Goal: Task Accomplishment & Management: Manage account settings

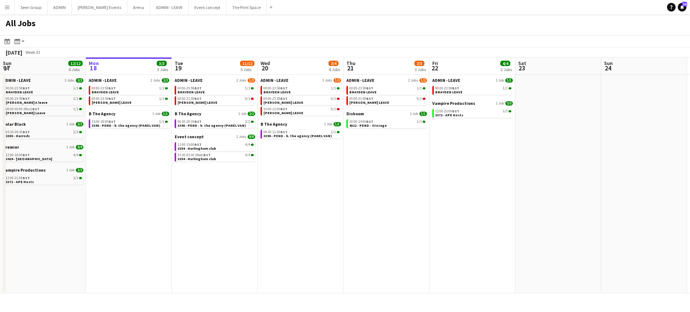
click at [334, 199] on app-date-cell "ADMIN - LEAVE 3 Jobs 1/3 00:00-23:59 BST 1/1 BRAYDEN LEAVE 00:00-23:59 BST 0/1 …" at bounding box center [301, 184] width 86 height 219
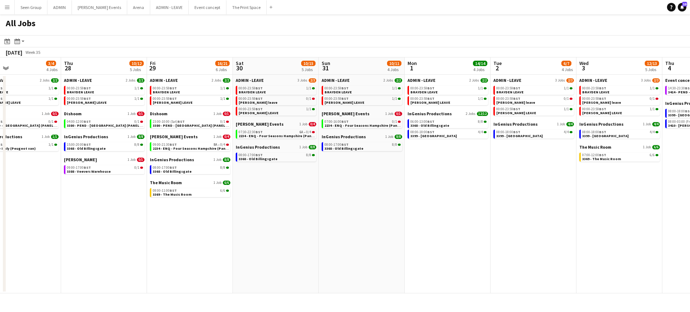
scroll to position [0, 293]
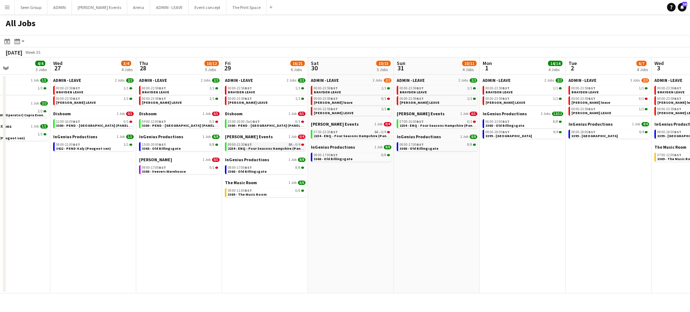
click at [278, 146] on span "2234 - ENQ - Four Seasons Hampshire (Panel Van)" at bounding box center [270, 148] width 84 height 5
click at [68, 190] on app-date-cell "ADMIN - LEAVE 2 Jobs 2/2 00:00-23:59 BST 1/1 BRAYDEN LEAVE 00:00-23:59 BST 1/1 …" at bounding box center [93, 184] width 86 height 219
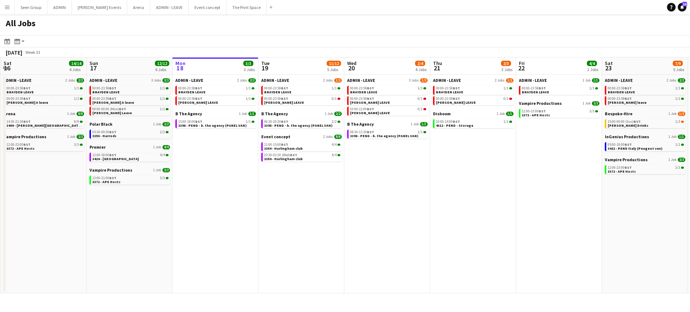
scroll to position [0, 218]
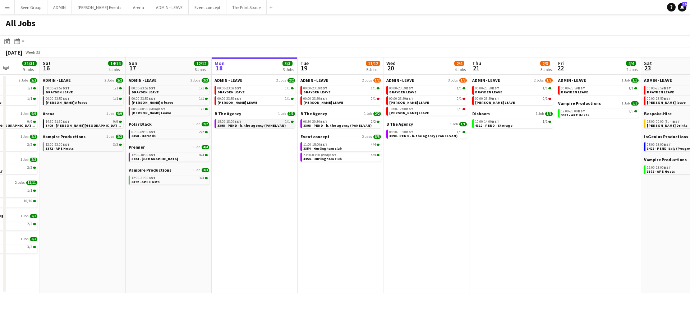
click at [256, 122] on div "15:00-18:00 BST 1/1" at bounding box center [255, 122] width 76 height 4
click at [1, 11] on button "Menu" at bounding box center [7, 7] width 14 height 14
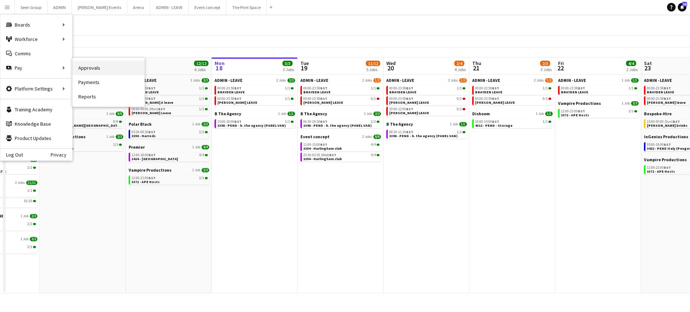
click at [82, 70] on link "Approvals" at bounding box center [109, 68] width 72 height 14
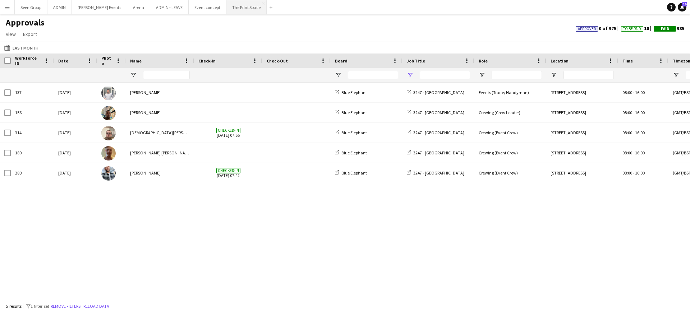
type input "****"
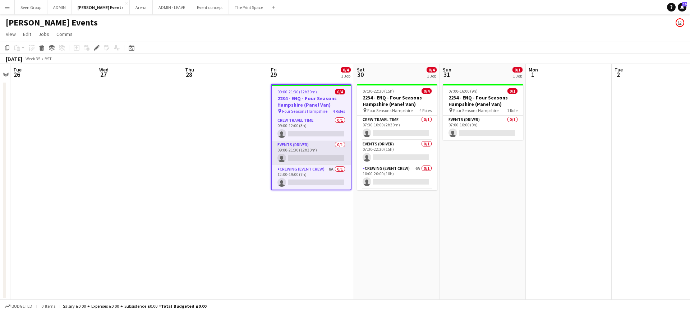
click at [315, 157] on app-card-role "Events (Driver) 0/1 09:00-21:30 (12h30m) single-neutral-actions" at bounding box center [311, 153] width 79 height 24
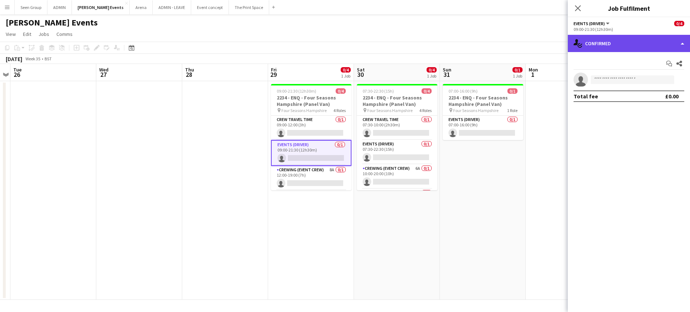
click at [617, 48] on div "single-neutral-actions-check-2 Confirmed" at bounding box center [629, 43] width 122 height 17
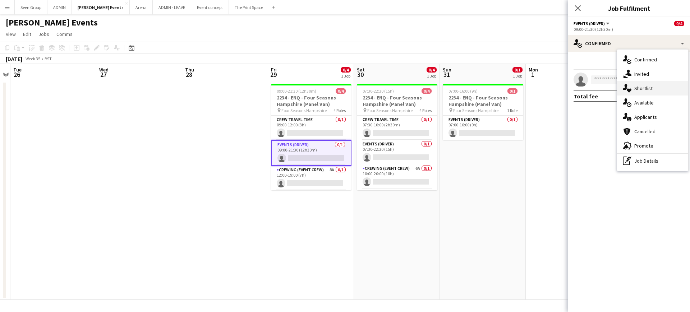
click at [632, 87] on div "single-neutral-actions-heart Shortlist" at bounding box center [652, 88] width 71 height 14
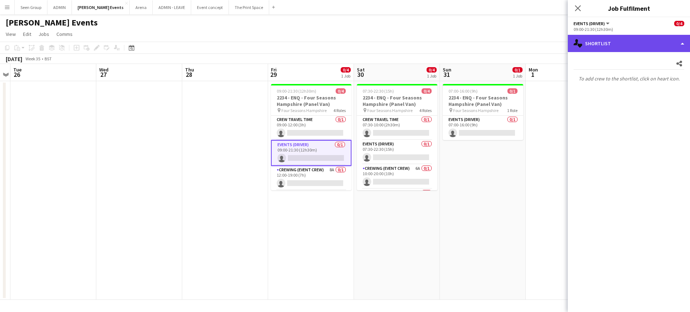
click at [617, 49] on div "single-neutral-actions-heart Shortlist" at bounding box center [629, 43] width 122 height 17
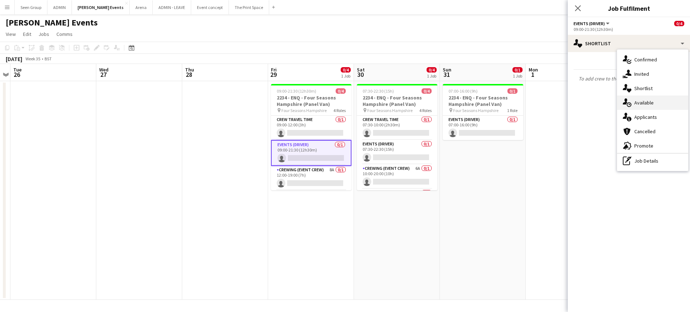
click at [635, 105] on div "single-neutral-actions-upload Available" at bounding box center [652, 103] width 71 height 14
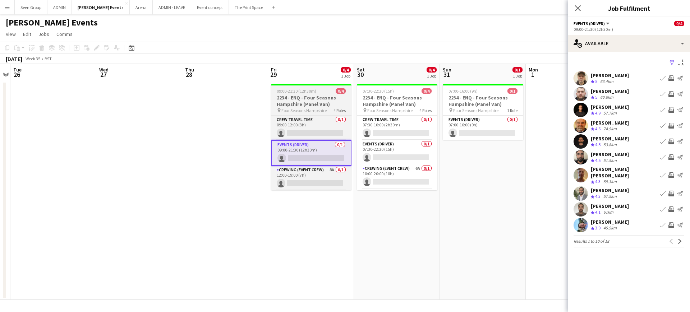
click at [306, 102] on h3 "2234 - ENQ - Four Seasons Hampshire (Panel Van)" at bounding box center [311, 100] width 80 height 13
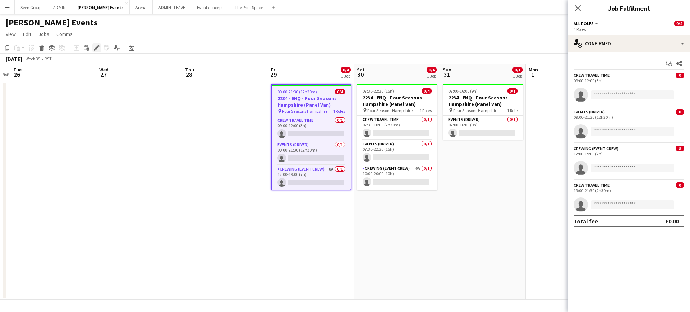
click at [93, 46] on div "Edit" at bounding box center [96, 47] width 9 height 9
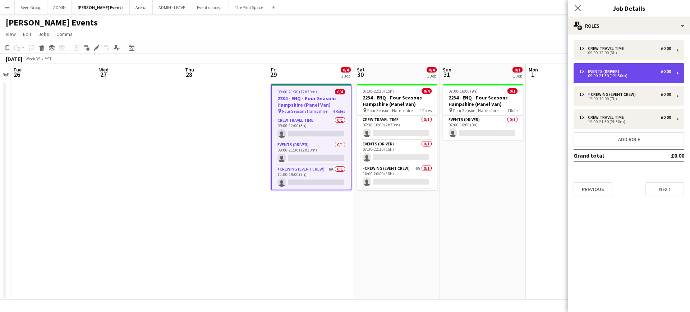
click at [609, 71] on div "Events (Driver)" at bounding box center [605, 71] width 34 height 5
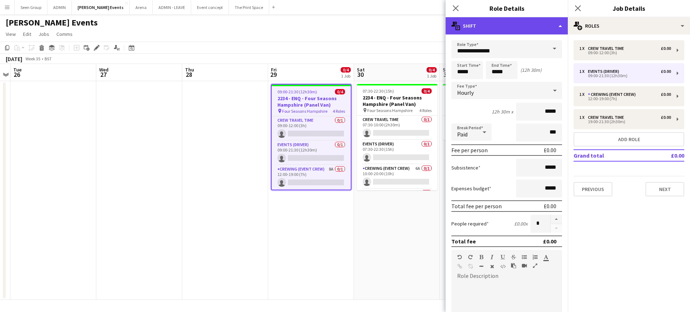
click at [534, 24] on div "multiple-actions-text Shift" at bounding box center [506, 25] width 122 height 17
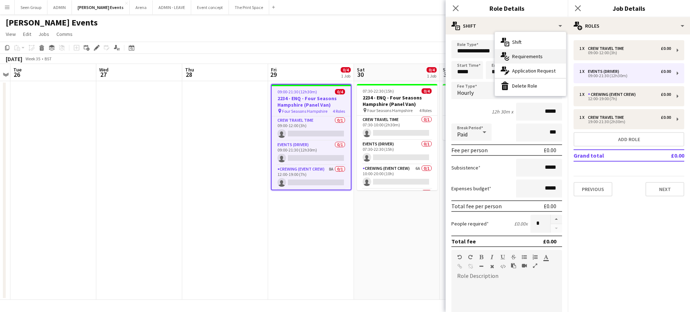
click at [523, 56] on div "multiple-actions-check-2 Requirements" at bounding box center [530, 56] width 71 height 14
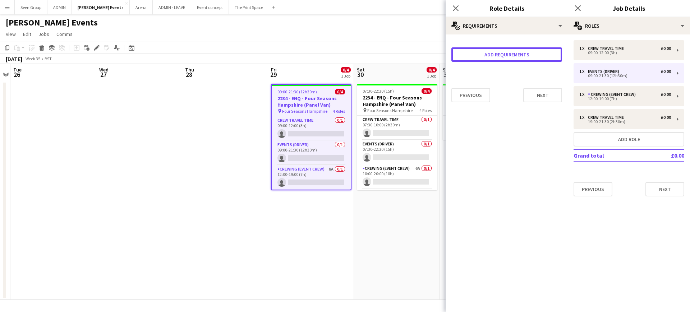
click at [523, 56] on button "Add requirements" at bounding box center [506, 54] width 111 height 14
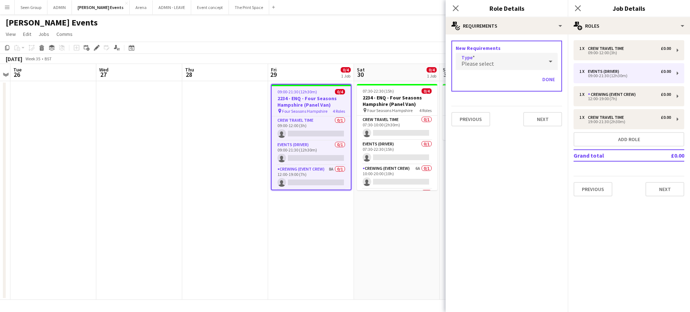
click at [502, 64] on div "Please select" at bounding box center [500, 61] width 88 height 17
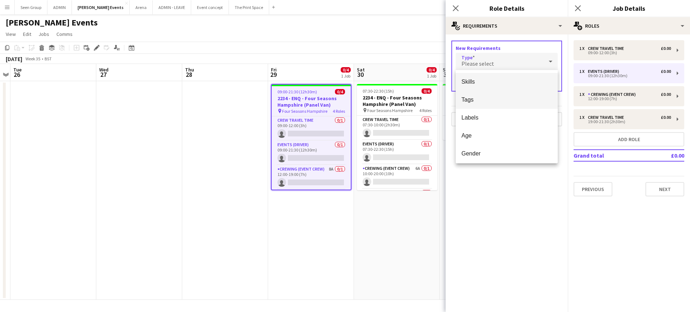
click at [479, 100] on span "Tags" at bounding box center [506, 99] width 91 height 7
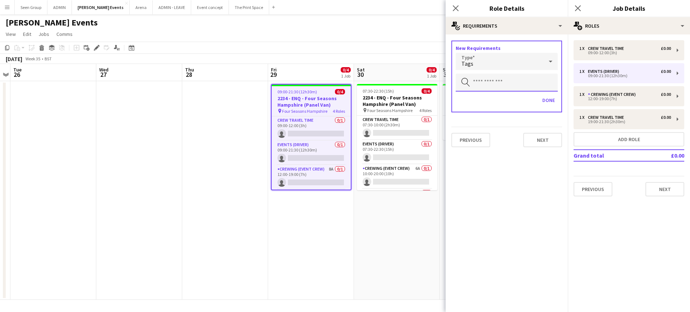
click at [491, 87] on input "text" at bounding box center [507, 83] width 102 height 18
type input "*****"
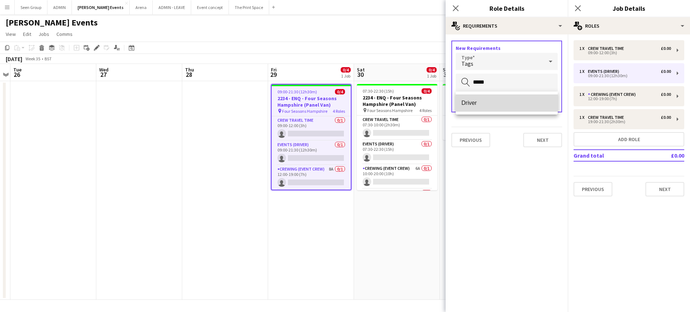
click at [477, 101] on span "Driver" at bounding box center [506, 103] width 91 height 7
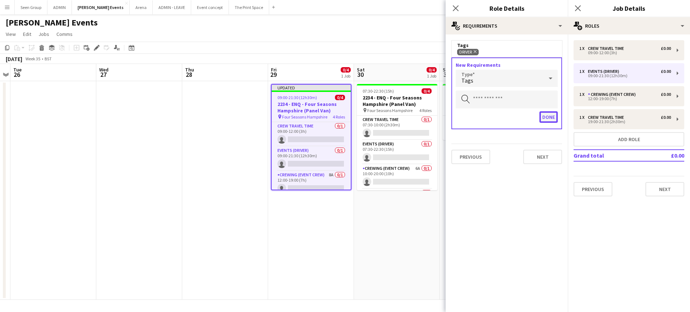
click at [548, 116] on button "Done" at bounding box center [548, 116] width 18 height 11
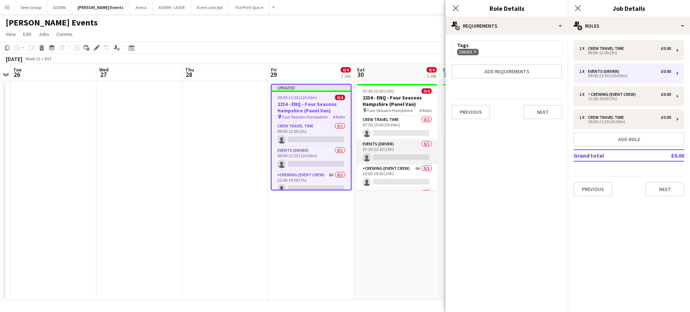
click at [394, 151] on app-card-role "Events (Driver) 0/1 07:30-22:30 (15h) single-neutral-actions" at bounding box center [397, 152] width 80 height 24
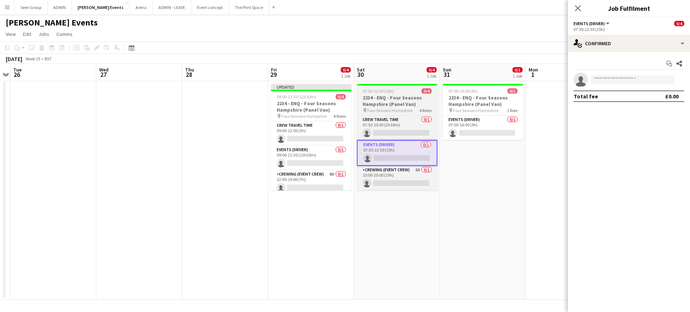
click at [402, 96] on h3 "2234 - ENQ - Four Seasons Hampshire (Panel Van)" at bounding box center [397, 100] width 80 height 13
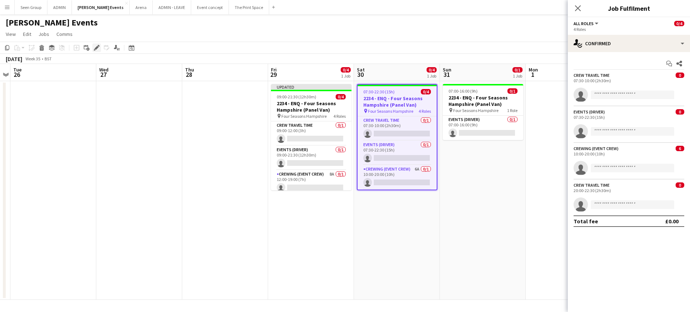
click at [94, 49] on icon "Edit" at bounding box center [97, 48] width 6 height 6
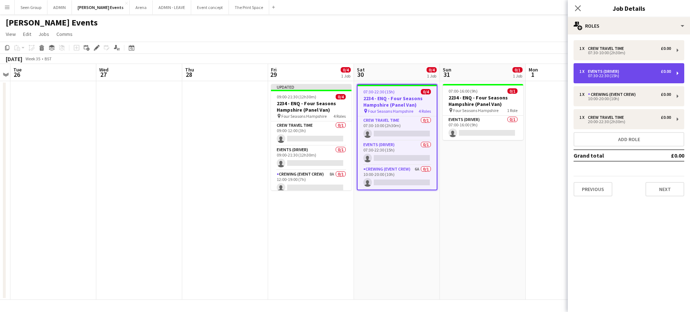
click at [619, 77] on div "07:30-22:30 (15h)" at bounding box center [625, 76] width 92 height 4
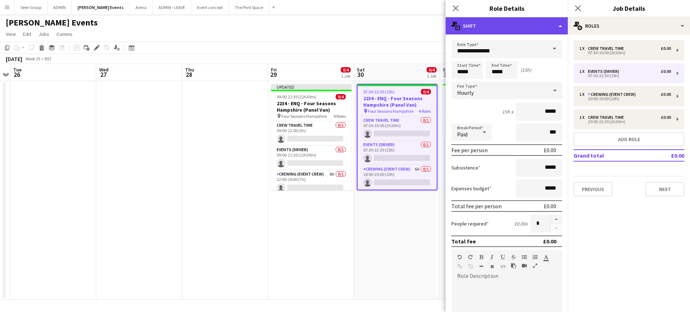
click at [546, 23] on div "multiple-actions-text Shift" at bounding box center [506, 25] width 122 height 17
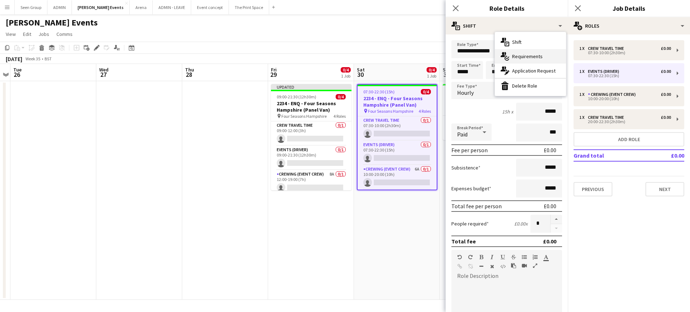
click at [533, 56] on div "multiple-actions-check-2 Requirements" at bounding box center [530, 56] width 71 height 14
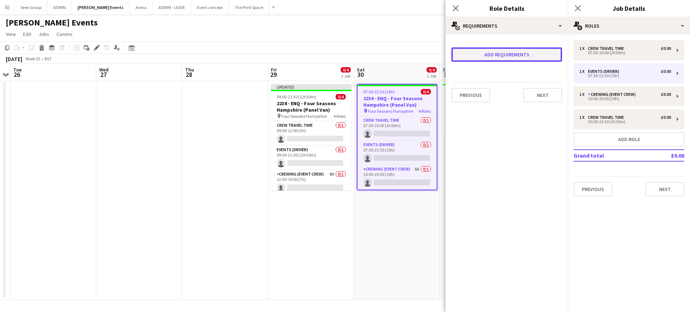
click at [532, 56] on button "Add requirements" at bounding box center [506, 54] width 111 height 14
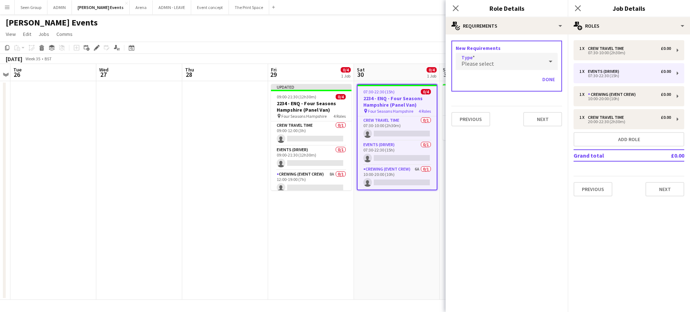
click at [518, 60] on div "Please select" at bounding box center [500, 61] width 88 height 17
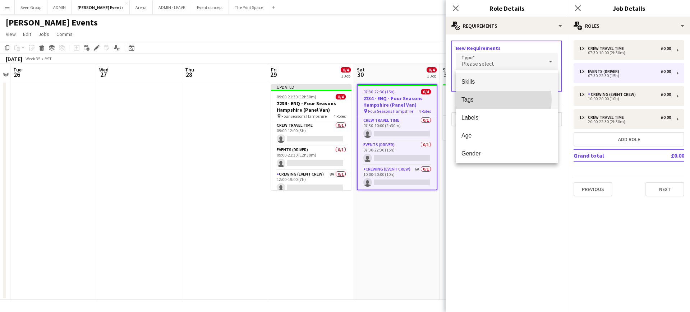
click at [491, 100] on span "Tags" at bounding box center [506, 99] width 91 height 7
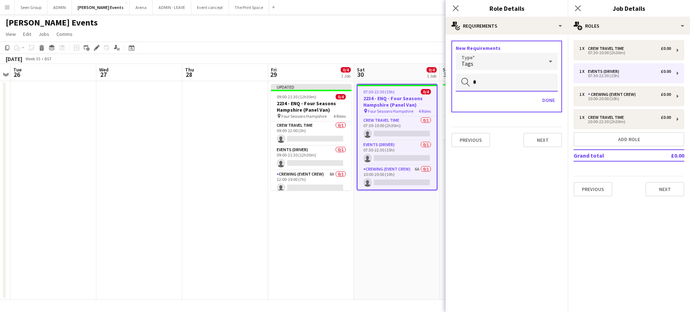
click at [518, 87] on input "*" at bounding box center [507, 83] width 102 height 18
type input "******"
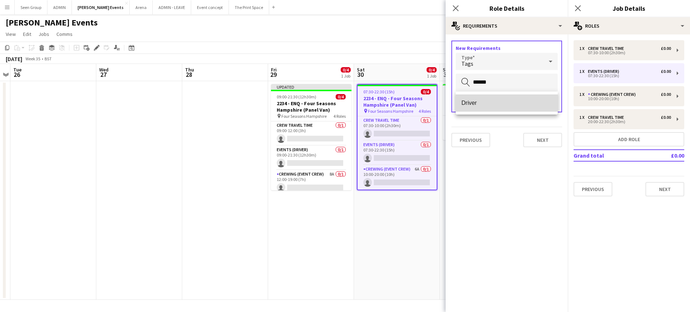
click at [507, 100] on span "Driver" at bounding box center [506, 103] width 91 height 7
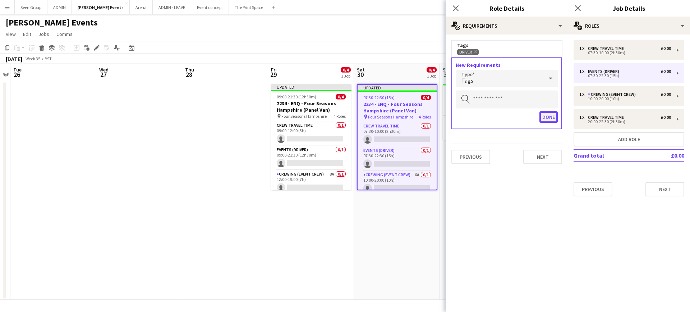
click at [551, 117] on button "Done" at bounding box center [548, 116] width 18 height 11
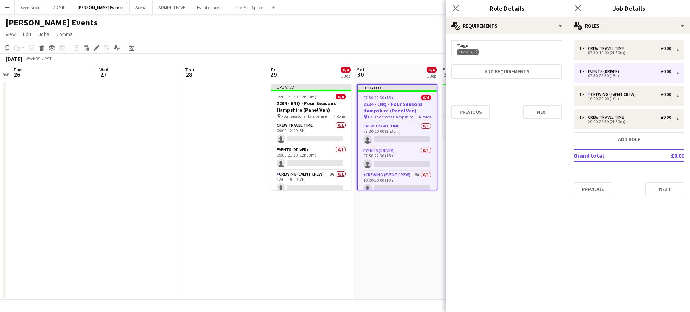
click at [444, 94] on h3 "2234 - ENQ - Four Seasons Hampshire (Panel Van)" at bounding box center [483, 100] width 80 height 13
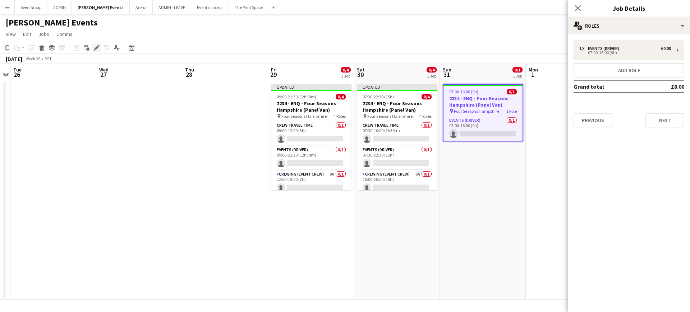
click at [93, 47] on div "Edit" at bounding box center [96, 47] width 9 height 9
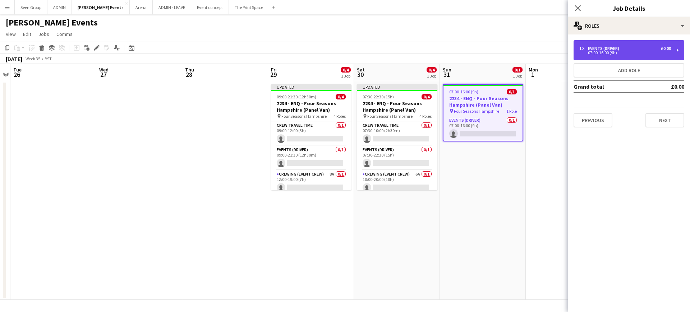
click at [591, 54] on div "07:00-16:00 (9h)" at bounding box center [625, 53] width 92 height 4
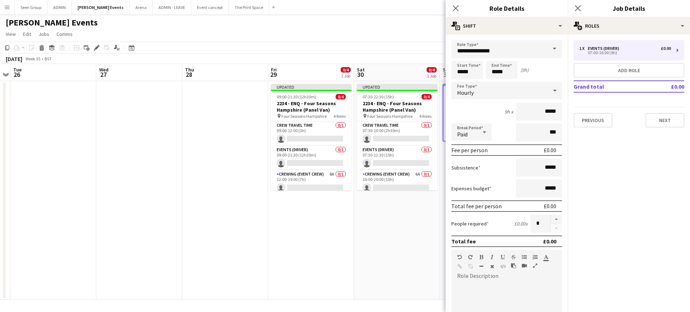
click at [547, 54] on span at bounding box center [554, 48] width 15 height 17
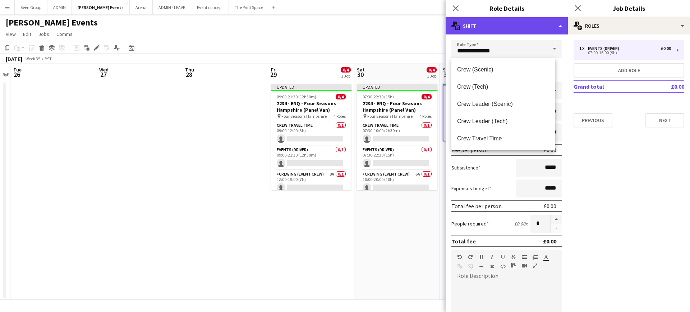
click at [536, 30] on div "multiple-actions-text Shift" at bounding box center [506, 25] width 122 height 17
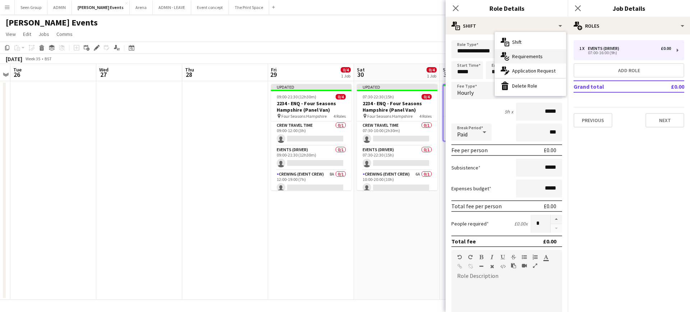
click at [528, 54] on div "multiple-actions-check-2 Requirements" at bounding box center [530, 56] width 71 height 14
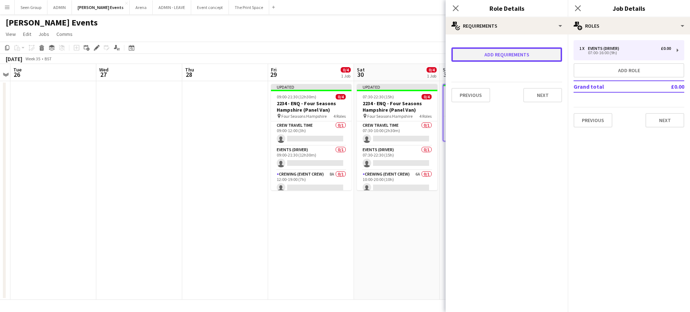
click at [523, 54] on button "Add requirements" at bounding box center [506, 54] width 111 height 14
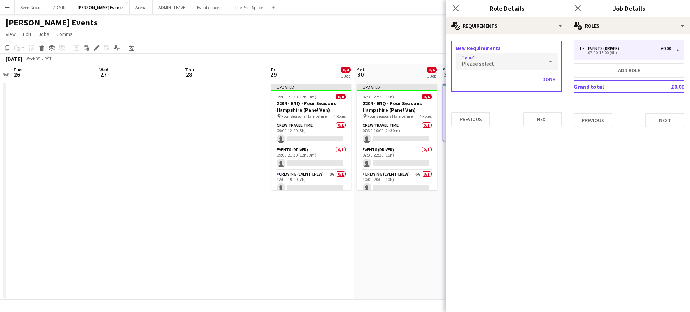
click at [501, 64] on div "Please select" at bounding box center [500, 61] width 88 height 17
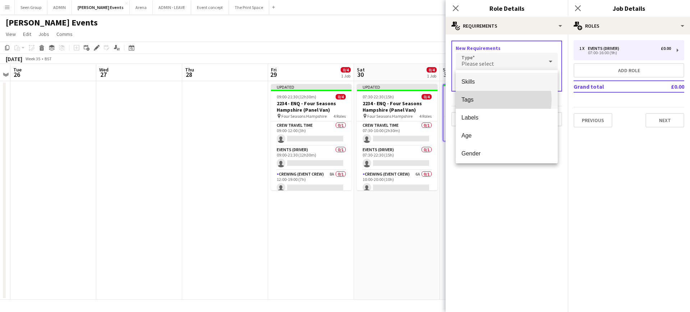
click at [490, 100] on span "Tags" at bounding box center [506, 99] width 91 height 7
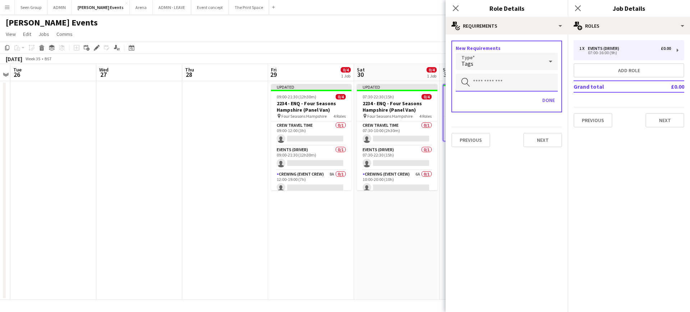
click at [504, 87] on input "text" at bounding box center [507, 83] width 102 height 18
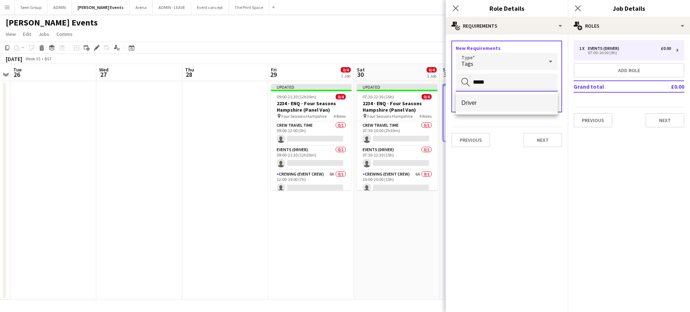
type input "*****"
click at [496, 101] on span "Driver" at bounding box center [506, 103] width 91 height 7
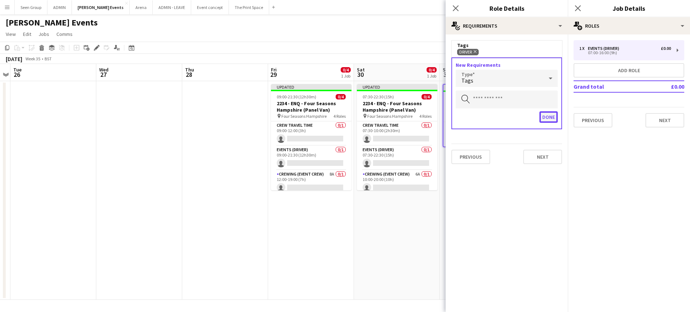
click at [553, 116] on button "Done" at bounding box center [548, 116] width 18 height 11
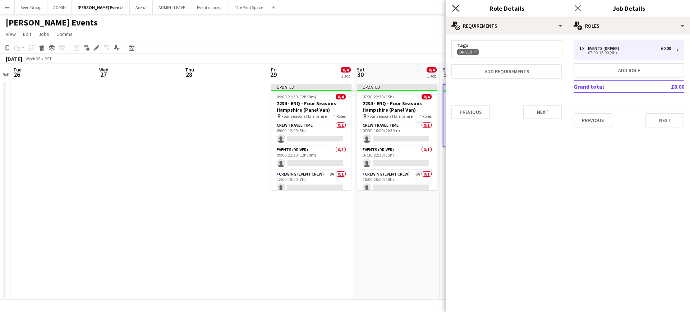
click at [454, 8] on icon "Close pop-in" at bounding box center [455, 8] width 7 height 7
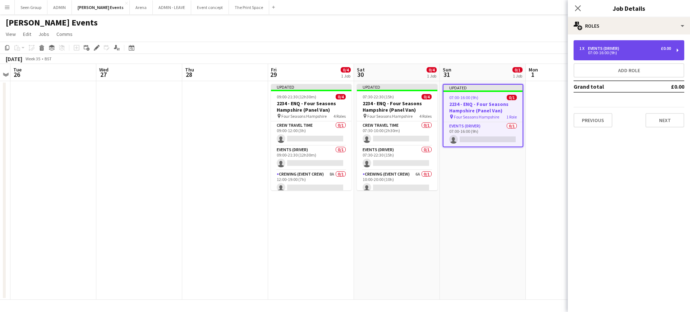
click at [611, 51] on div "07:00-16:00 (9h)" at bounding box center [625, 53] width 92 height 4
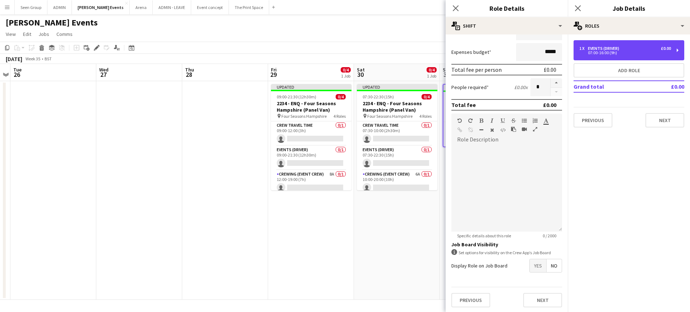
scroll to position [138, 0]
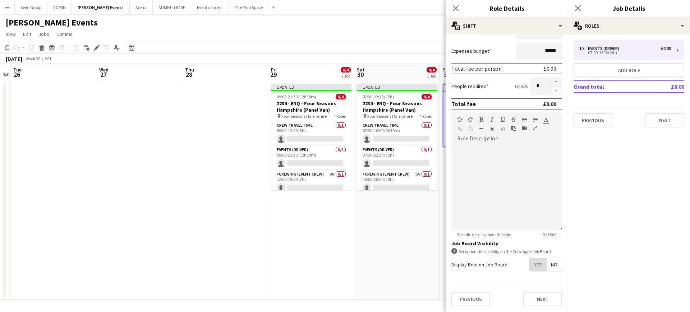
click at [530, 263] on span "Yes" at bounding box center [538, 264] width 17 height 13
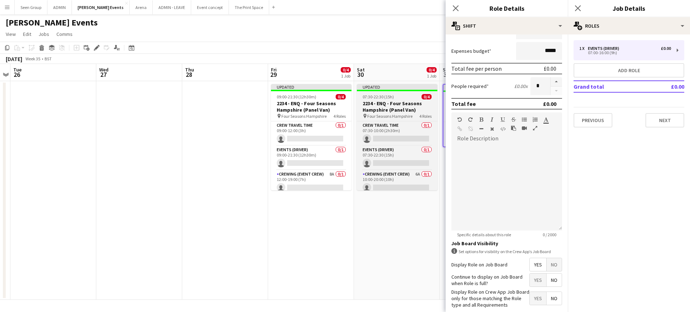
click at [388, 102] on h3 "2234 - ENQ - Four Seasons Hampshire (Panel Van)" at bounding box center [397, 106] width 80 height 13
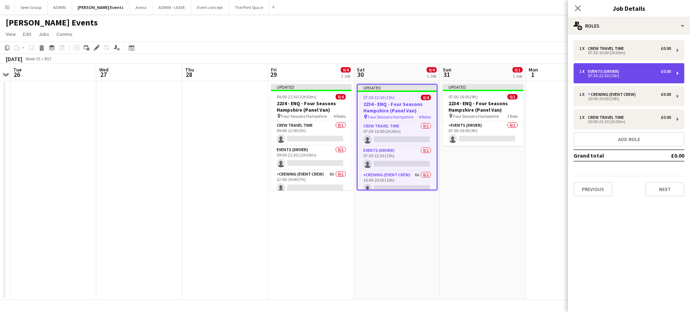
click at [595, 77] on div "07:30-22:30 (15h)" at bounding box center [625, 76] width 92 height 4
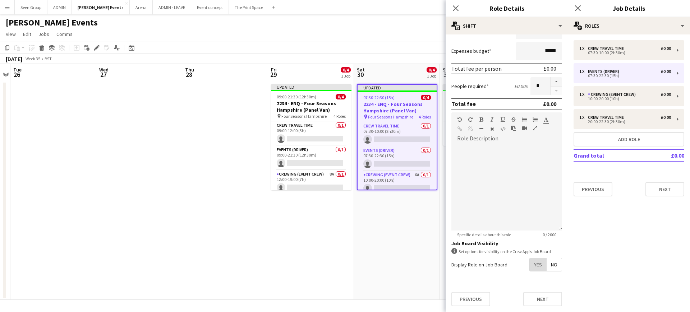
click at [531, 265] on span "Yes" at bounding box center [538, 264] width 17 height 13
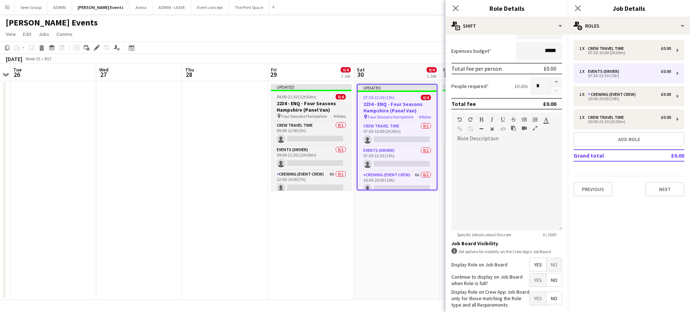
click at [313, 98] on span "09:00-21:30 (12h30m)" at bounding box center [297, 96] width 40 height 5
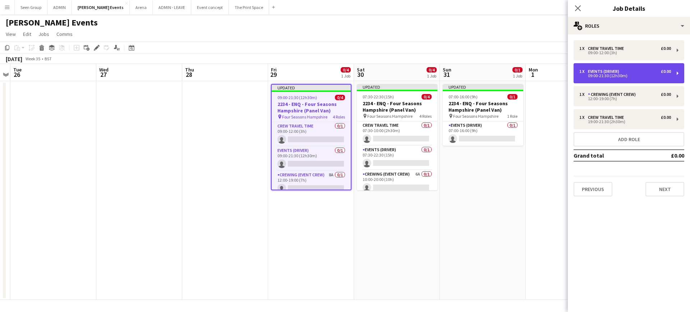
click at [634, 65] on div "1 x Events (Driver) £0.00 09:00-21:30 (12h30m)" at bounding box center [628, 73] width 111 height 20
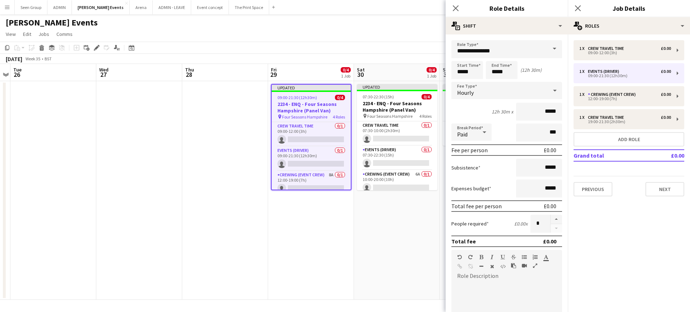
click at [568, 253] on mat-expansion-panel "pencil3 General details 1 x Crew Travel Time £0.00 09:00-12:00 (3h) 1 x Events …" at bounding box center [629, 173] width 122 height 278
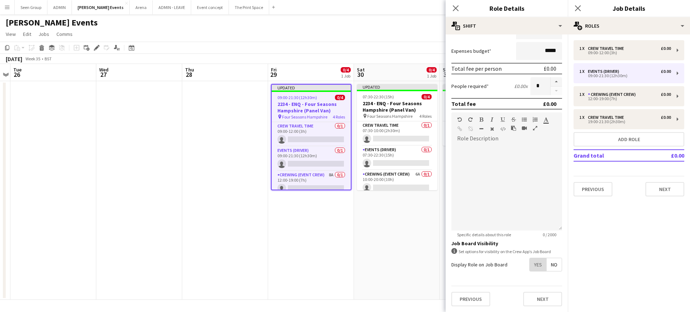
click at [534, 265] on span "Yes" at bounding box center [538, 264] width 17 height 13
click at [457, 8] on icon "Close pop-in" at bounding box center [455, 8] width 7 height 7
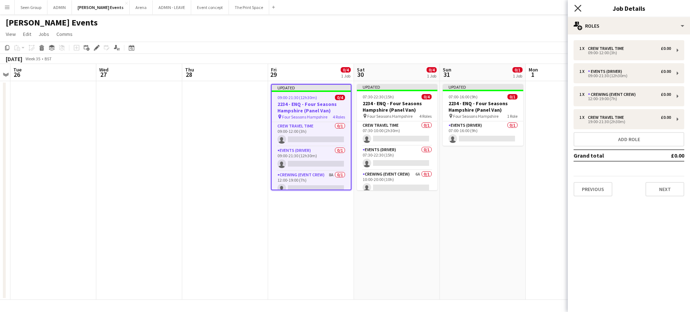
click at [576, 9] on icon "Close pop-in" at bounding box center [577, 8] width 7 height 7
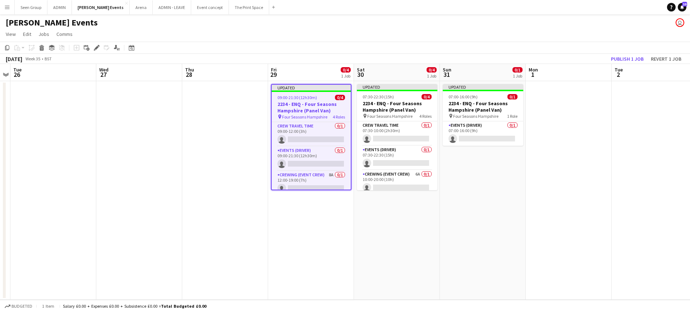
click at [569, 26] on div "Hannah Hope Events user" at bounding box center [345, 21] width 690 height 14
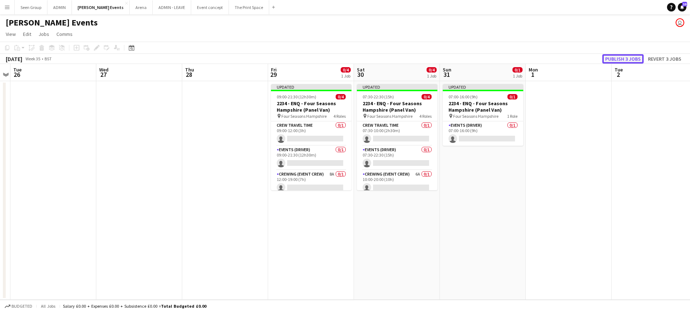
click at [616, 60] on button "Publish 3 jobs" at bounding box center [622, 58] width 41 height 9
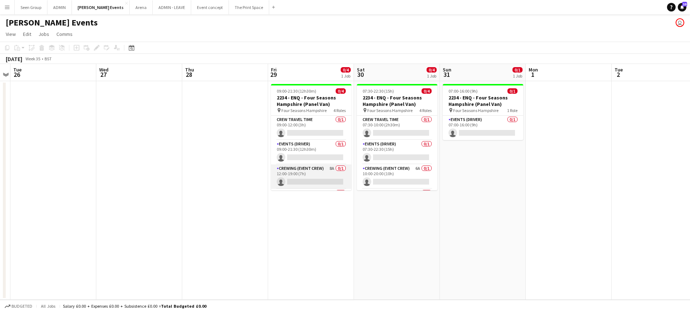
click at [314, 180] on app-card-role "Crewing (Event Crew) 8A 0/1 12:00-19:00 (7h) single-neutral-actions" at bounding box center [311, 177] width 80 height 24
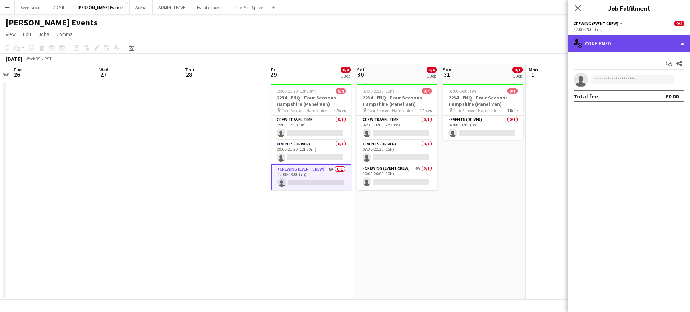
click at [618, 46] on div "single-neutral-actions-check-2 Confirmed" at bounding box center [629, 43] width 122 height 17
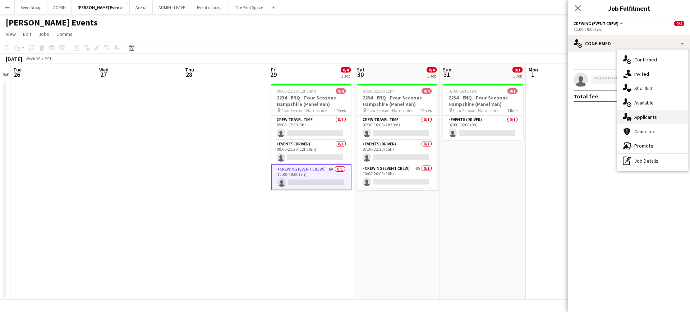
click at [646, 118] on div "single-neutral-actions-information Applicants" at bounding box center [652, 117] width 71 height 14
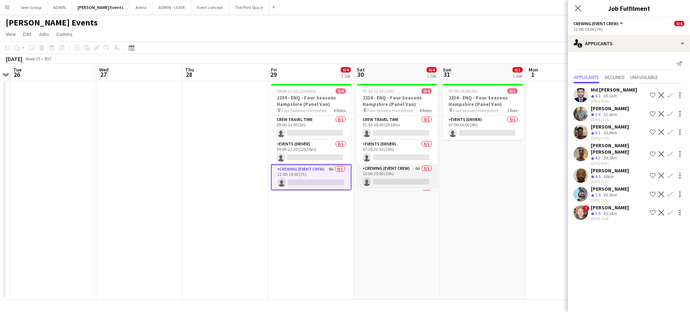
click at [399, 174] on app-card-role "Crewing (Event Crew) 6A 0/1 10:00-20:00 (10h) single-neutral-actions" at bounding box center [397, 177] width 80 height 24
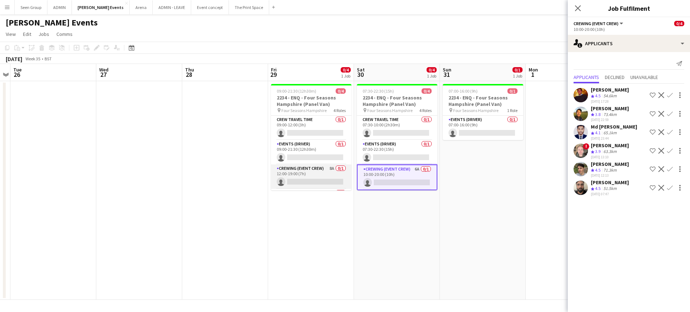
click at [315, 175] on app-card-role "Crewing (Event Crew) 8A 0/1 12:00-19:00 (7h) single-neutral-actions" at bounding box center [311, 177] width 80 height 24
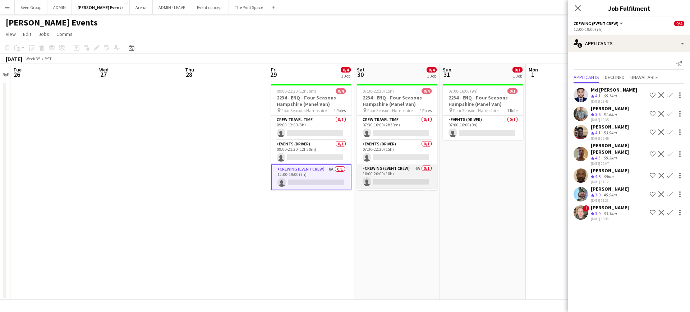
click at [384, 175] on app-card-role "Crewing (Event Crew) 6A 0/1 10:00-20:00 (10h) single-neutral-actions" at bounding box center [397, 177] width 80 height 24
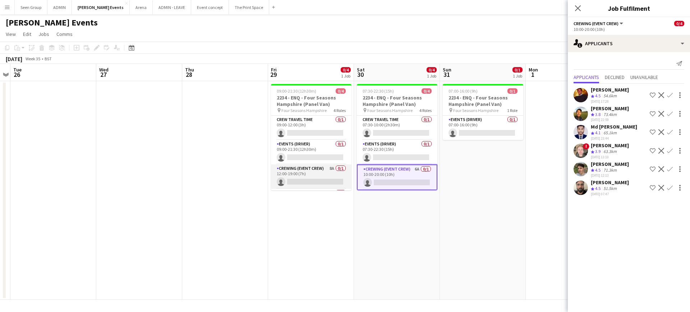
click at [312, 172] on app-card-role "Crewing (Event Crew) 8A 0/1 12:00-19:00 (7h) single-neutral-actions" at bounding box center [311, 177] width 80 height 24
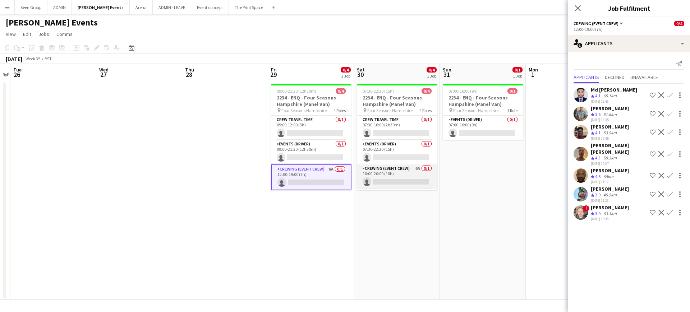
click at [398, 172] on app-card-role "Crewing (Event Crew) 6A 0/1 10:00-20:00 (10h) single-neutral-actions" at bounding box center [397, 177] width 80 height 24
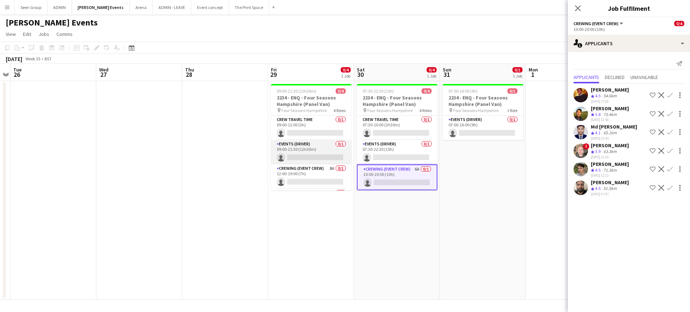
click at [310, 154] on app-card-role "Events (Driver) 0/1 09:00-21:30 (12h30m) single-neutral-actions" at bounding box center [311, 152] width 80 height 24
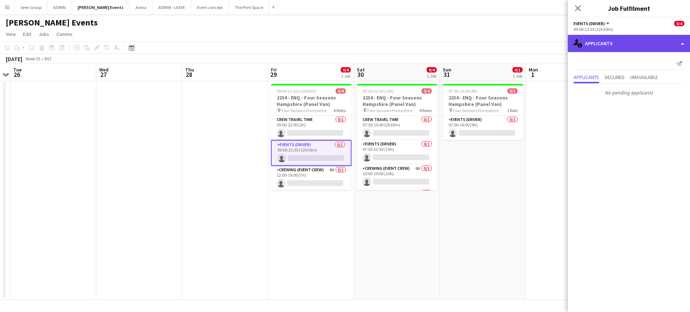
click at [614, 44] on div "single-neutral-actions-information Applicants" at bounding box center [629, 43] width 122 height 17
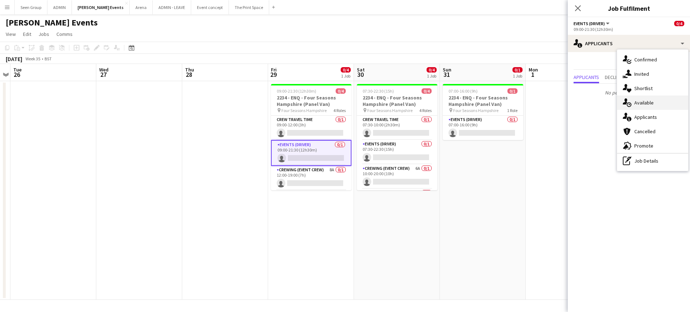
click at [642, 106] on div "single-neutral-actions-upload Available" at bounding box center [652, 103] width 71 height 14
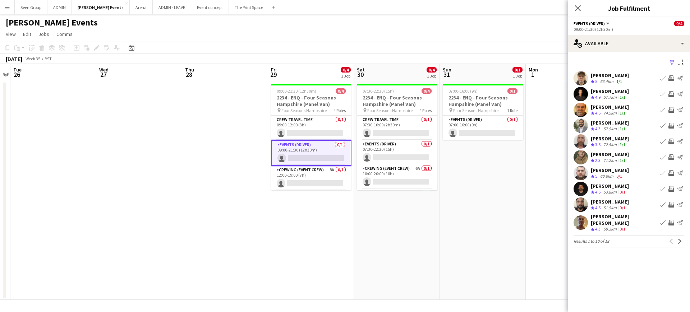
click at [671, 78] on app-icon "Invite crew" at bounding box center [671, 78] width 6 height 6
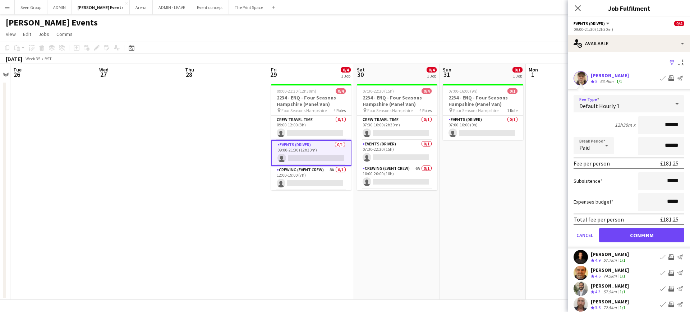
click at [652, 108] on div "Default Hourly 1" at bounding box center [621, 103] width 96 height 17
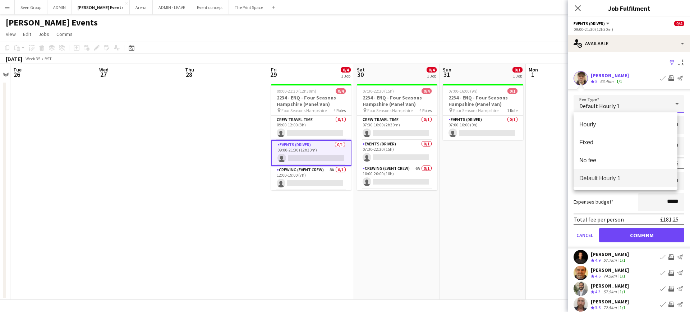
click at [652, 108] on div at bounding box center [345, 156] width 690 height 312
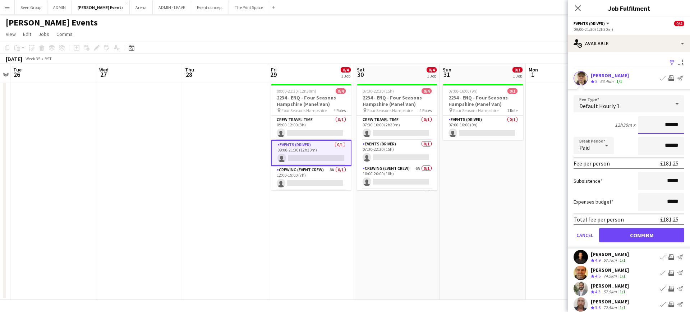
click at [660, 120] on input "******" at bounding box center [661, 125] width 46 height 18
type input "***"
click at [673, 237] on button "Confirm" at bounding box center [641, 235] width 85 height 14
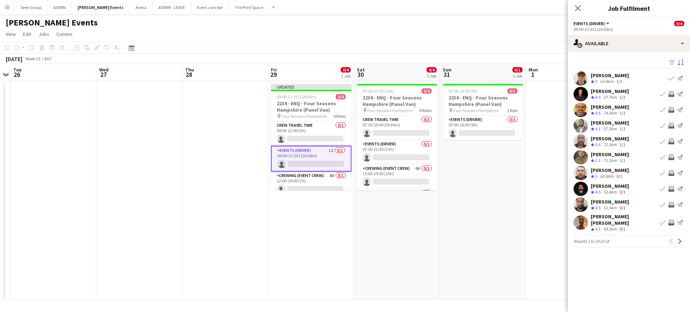
click at [671, 157] on app-icon "Invite crew" at bounding box center [671, 157] width 6 height 6
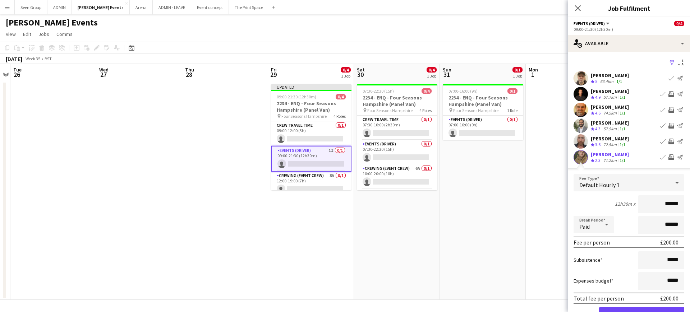
click at [652, 205] on input "******" at bounding box center [661, 204] width 46 height 18
type input "***"
click at [642, 309] on button "Confirm" at bounding box center [641, 314] width 85 height 14
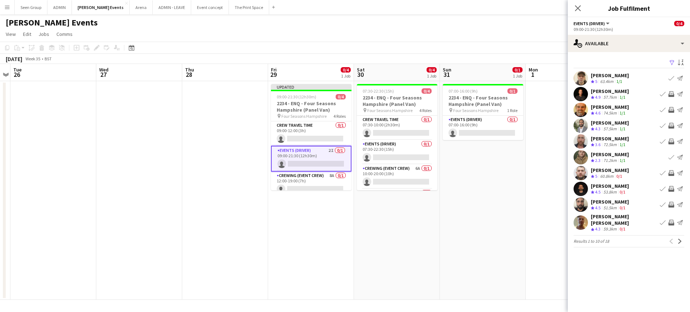
click at [670, 142] on app-icon "Invite crew" at bounding box center [671, 142] width 6 height 6
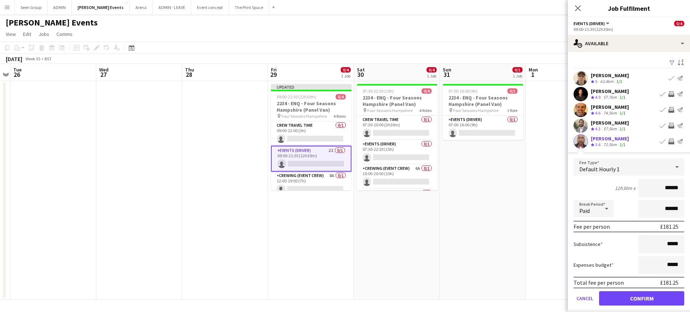
click at [656, 190] on input "******" at bounding box center [661, 188] width 46 height 18
type input "***"
click at [675, 299] on button "Confirm" at bounding box center [641, 298] width 85 height 14
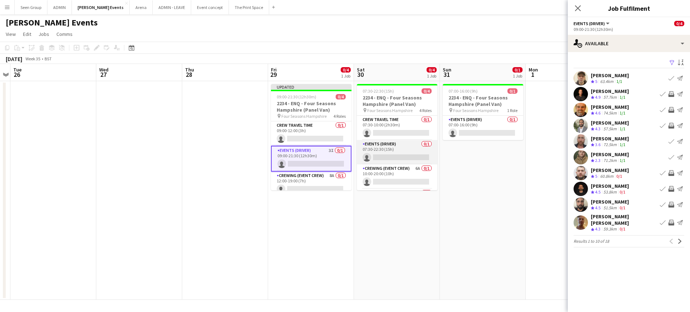
click at [390, 154] on app-card-role "Events (Driver) 0/1 07:30-22:30 (15h) single-neutral-actions" at bounding box center [397, 152] width 80 height 24
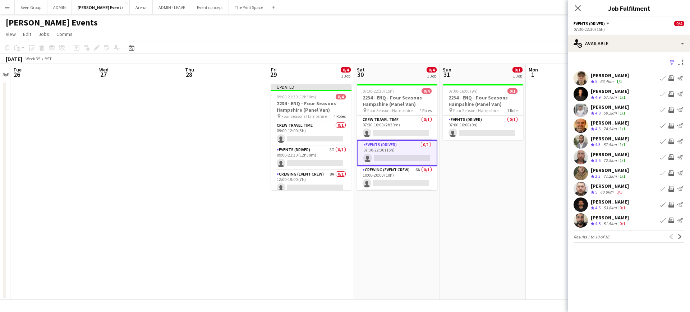
click at [670, 78] on app-icon "Invite crew" at bounding box center [671, 78] width 6 height 6
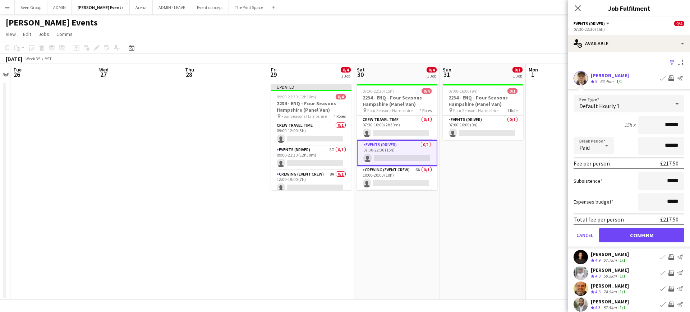
click at [659, 128] on input "******" at bounding box center [661, 125] width 46 height 18
type input "***"
click at [670, 232] on button "Confirm" at bounding box center [641, 235] width 85 height 14
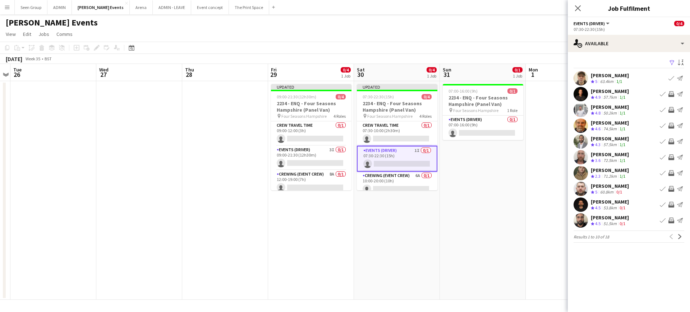
click at [670, 110] on app-icon "Invite crew" at bounding box center [671, 110] width 6 height 6
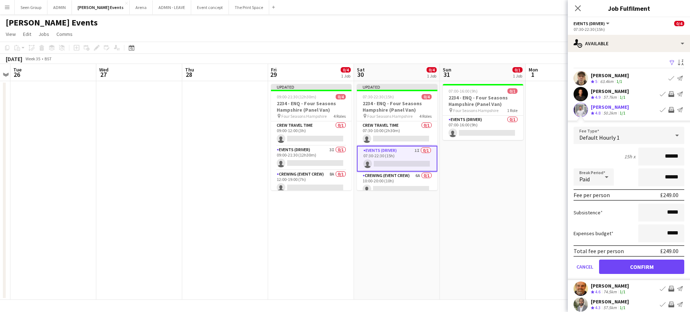
click at [658, 163] on input "******" at bounding box center [661, 157] width 46 height 18
type input "***"
click at [673, 266] on button "Confirm" at bounding box center [641, 267] width 85 height 14
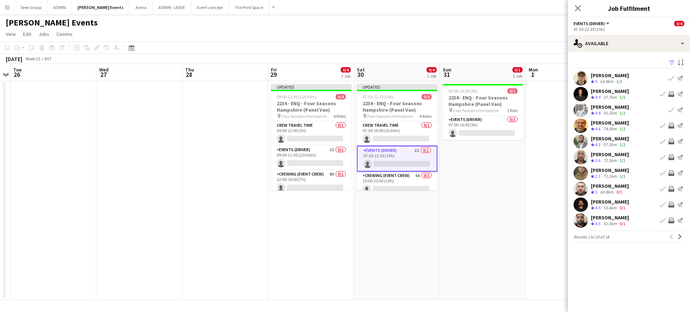
click at [671, 157] on app-icon "Invite crew" at bounding box center [671, 157] width 6 height 6
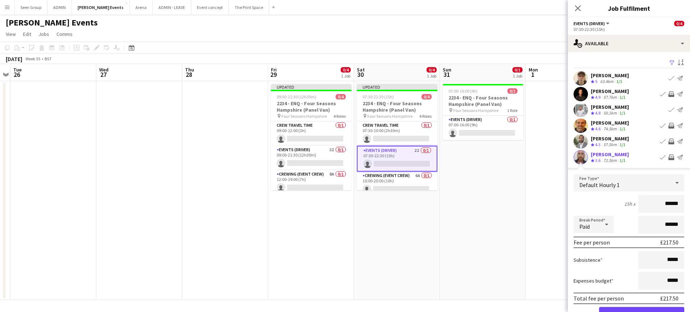
click at [659, 206] on input "******" at bounding box center [661, 204] width 46 height 18
type input "***"
click at [640, 310] on button "Confirm" at bounding box center [641, 314] width 85 height 14
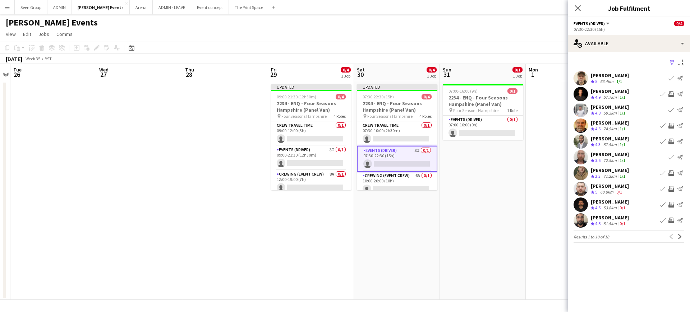
click at [672, 172] on app-icon "Invite crew" at bounding box center [671, 173] width 6 height 6
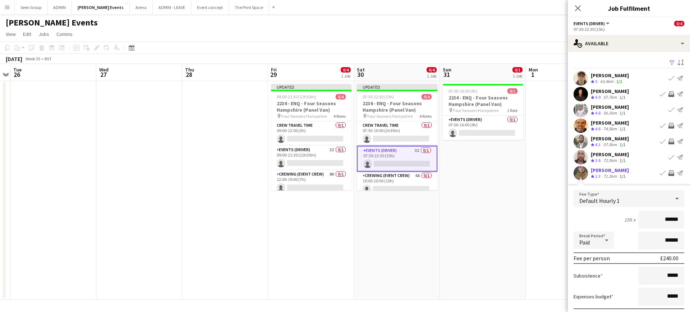
click at [658, 220] on input "******" at bounding box center [661, 220] width 46 height 18
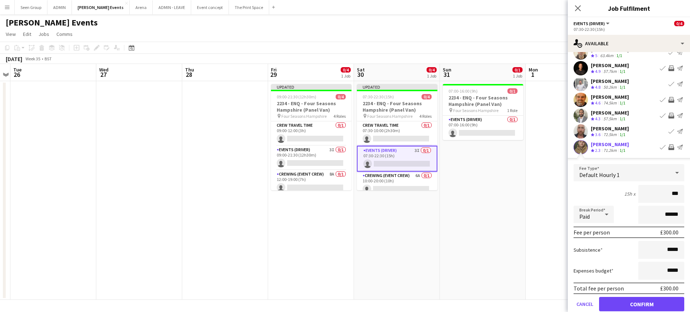
scroll to position [36, 0]
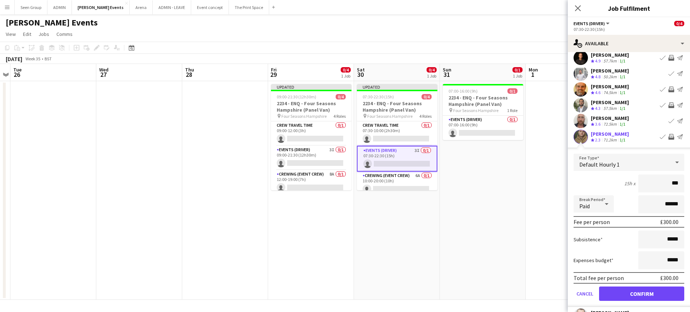
type input "***"
click at [661, 296] on button "Confirm" at bounding box center [641, 294] width 85 height 14
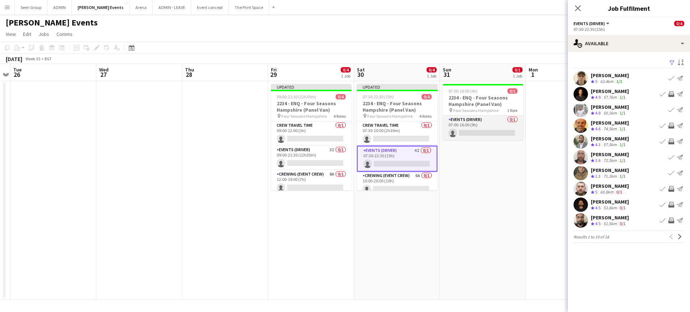
click at [482, 131] on app-card-role "Events (Driver) 0/1 07:00-16:00 (9h) single-neutral-actions" at bounding box center [483, 128] width 80 height 24
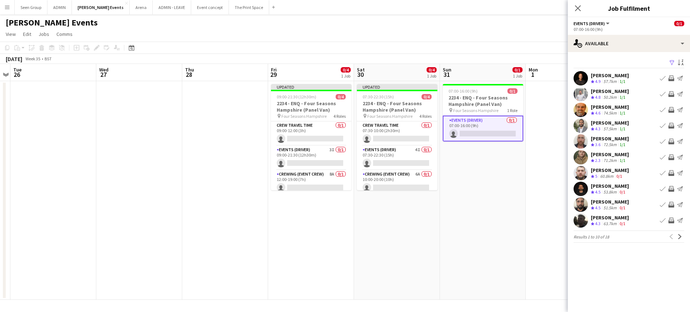
click at [671, 93] on app-icon "Invite crew" at bounding box center [671, 94] width 6 height 6
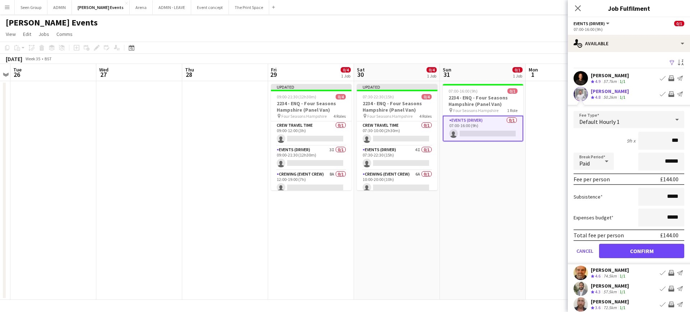
type input "**"
type input "***"
click at [672, 250] on button "Confirm" at bounding box center [641, 251] width 85 height 14
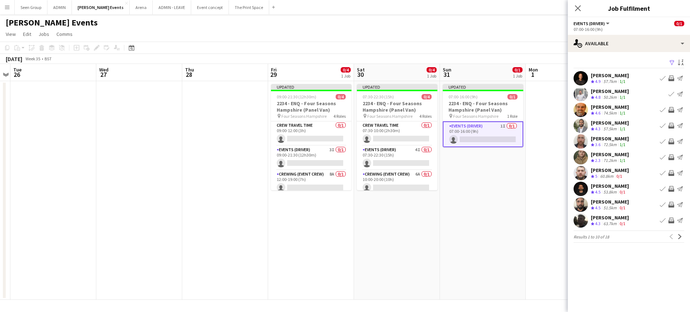
click at [671, 140] on app-icon "Invite crew" at bounding box center [671, 142] width 6 height 6
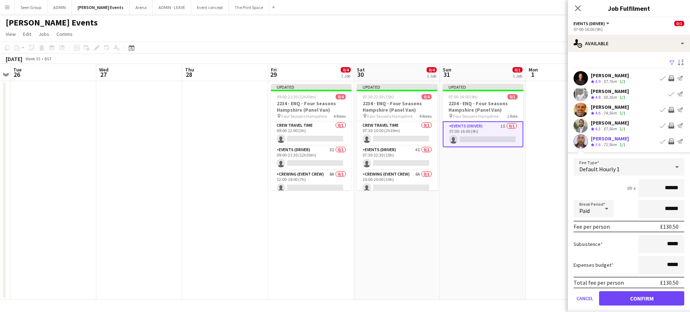
click at [656, 189] on input "******" at bounding box center [661, 188] width 46 height 18
type input "***"
click at [673, 300] on button "Confirm" at bounding box center [641, 298] width 85 height 14
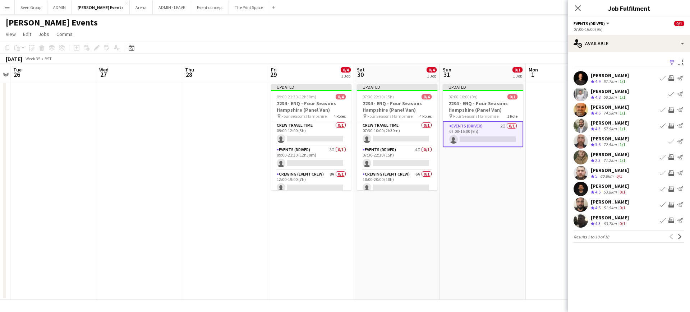
click at [671, 156] on app-icon "Invite crew" at bounding box center [671, 157] width 6 height 6
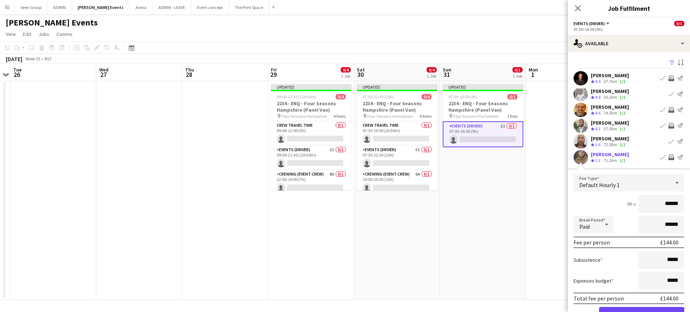
click at [660, 198] on input "******" at bounding box center [661, 204] width 46 height 18
type input "***"
click at [639, 308] on button "Confirm" at bounding box center [641, 314] width 85 height 14
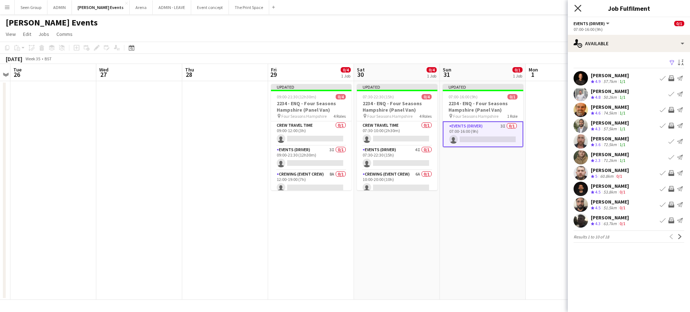
click at [579, 5] on icon "Close pop-in" at bounding box center [577, 8] width 7 height 7
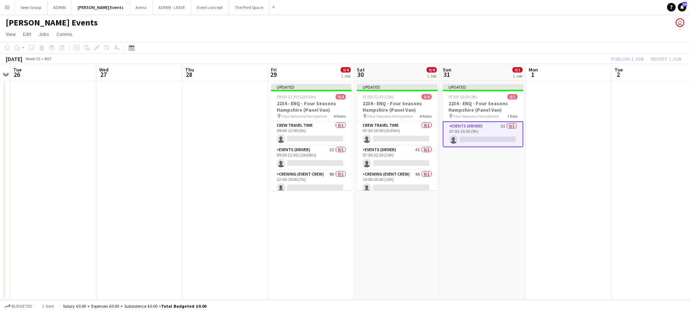
click at [570, 24] on div "Hannah Hope Events user" at bounding box center [345, 21] width 690 height 14
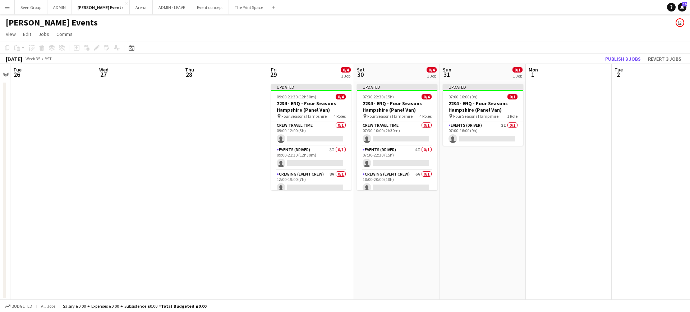
click at [574, 35] on app-page-menu "View Day view expanded Day view collapsed Month view Date picker Jump to today …" at bounding box center [345, 35] width 690 height 14
click at [613, 60] on button "Publish 3 jobs" at bounding box center [622, 58] width 41 height 9
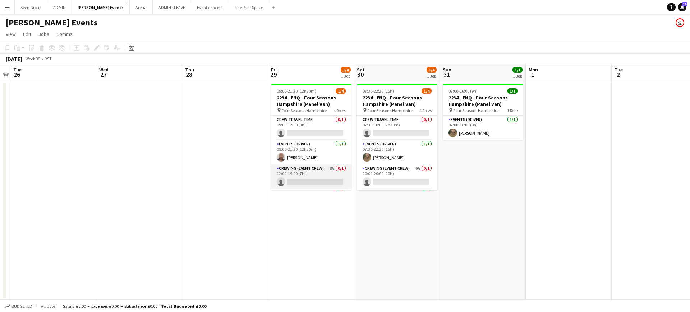
click at [322, 176] on app-card-role "Crewing (Event Crew) 8A 0/1 12:00-19:00 (7h) single-neutral-actions" at bounding box center [311, 177] width 80 height 24
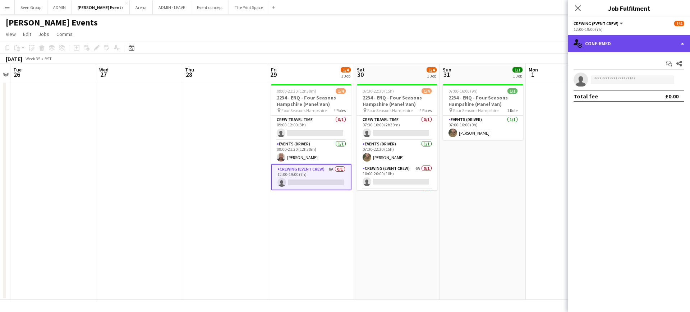
click at [630, 43] on div "single-neutral-actions-check-2 Confirmed" at bounding box center [629, 43] width 122 height 17
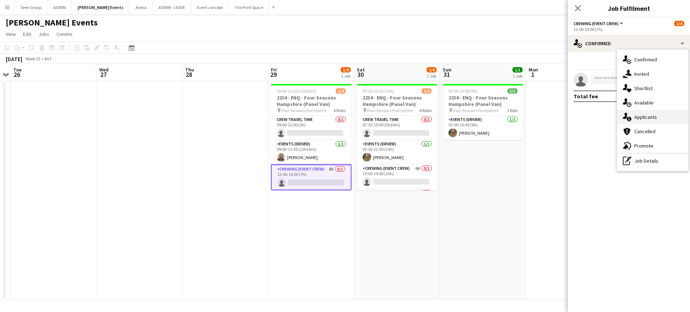
click at [643, 115] on div "single-neutral-actions-information Applicants" at bounding box center [652, 117] width 71 height 14
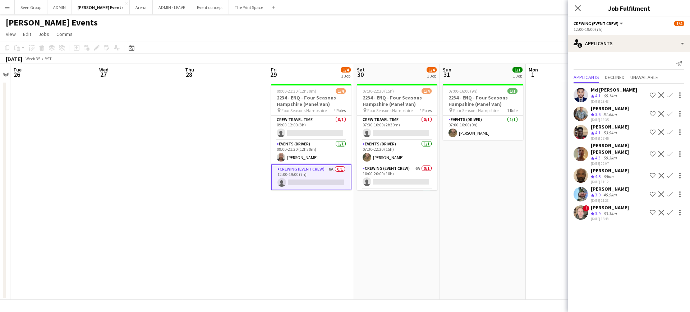
click at [668, 151] on app-icon "Confirm" at bounding box center [670, 154] width 6 height 6
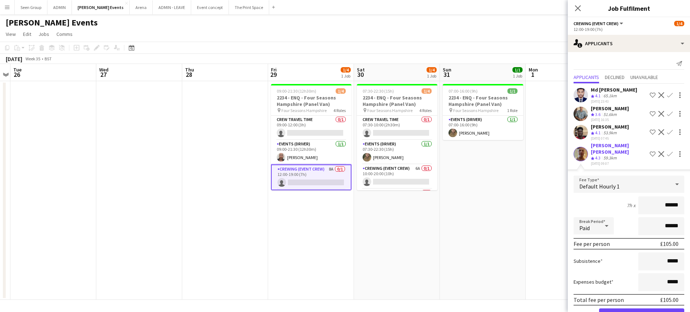
click button "Confirm" at bounding box center [641, 316] width 85 height 14
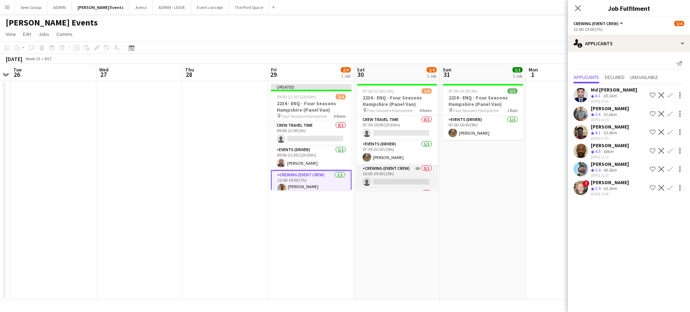
click at [391, 176] on app-card-role "Crewing (Event Crew) 6A 0/1 10:00-20:00 (10h) single-neutral-actions" at bounding box center [397, 177] width 80 height 24
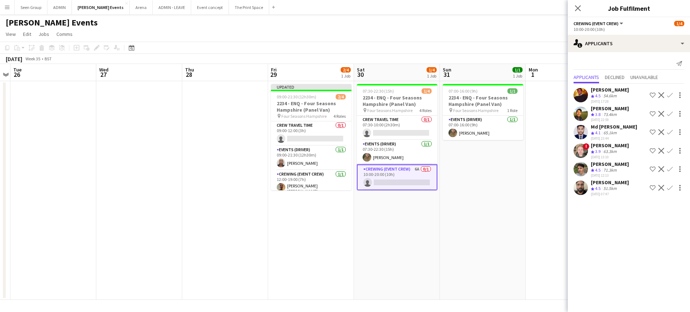
click at [670, 94] on app-icon "Confirm" at bounding box center [670, 95] width 6 height 6
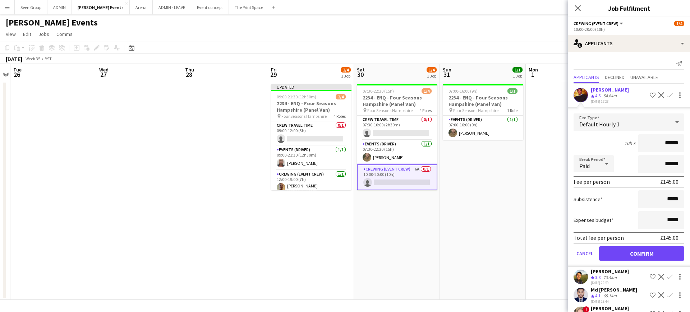
click button "Confirm" at bounding box center [641, 253] width 85 height 14
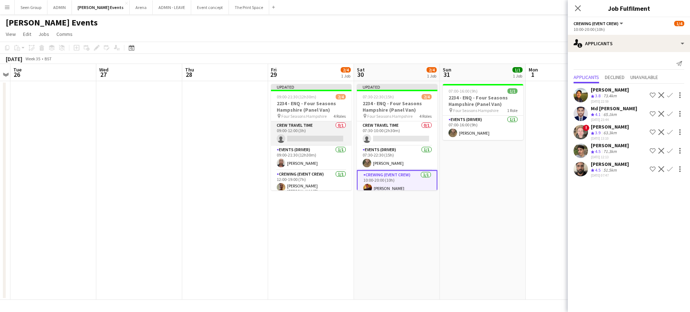
click at [305, 137] on app-card-role "Crew Travel Time 0/1 09:00-12:00 (3h) single-neutral-actions" at bounding box center [311, 133] width 80 height 24
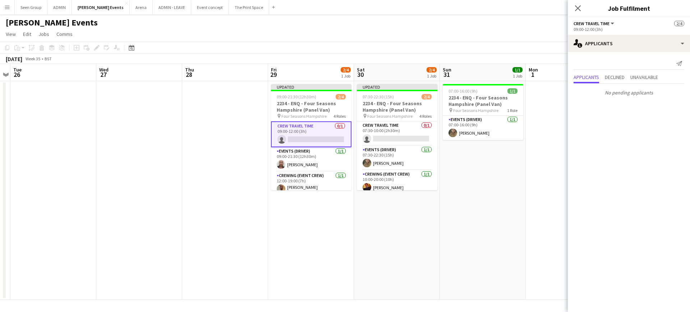
click at [310, 140] on app-card-role "Crew Travel Time 0/1 09:00-12:00 (3h) single-neutral-actions" at bounding box center [311, 134] width 80 height 26
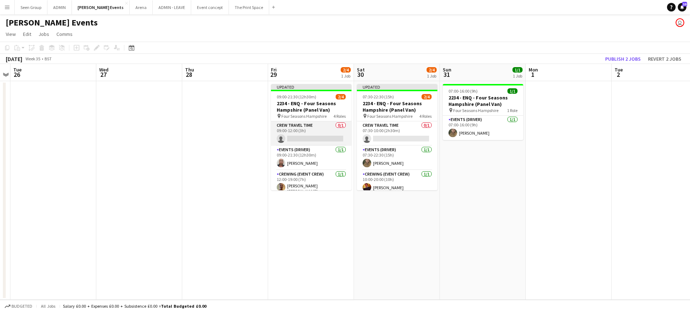
click at [310, 140] on app-card-role "Crew Travel Time 0/1 09:00-12:00 (3h) single-neutral-actions" at bounding box center [311, 133] width 80 height 24
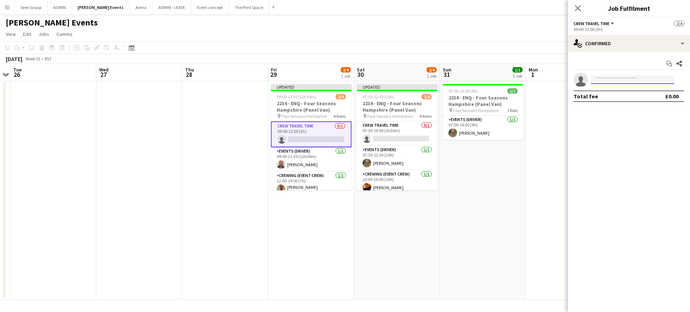
click at [608, 78] on input at bounding box center [632, 79] width 83 height 9
type input "*****"
click at [619, 99] on span "+447783634445" at bounding box center [632, 102] width 72 height 6
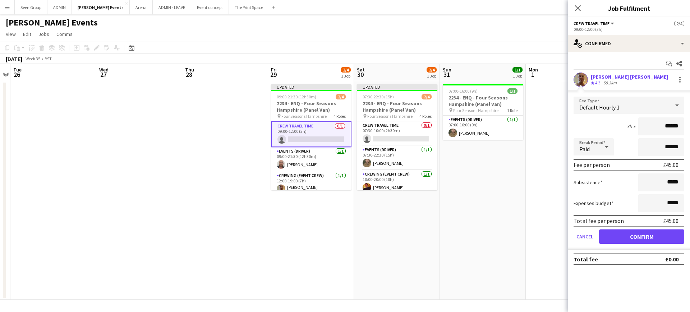
click button "Confirm" at bounding box center [641, 237] width 85 height 14
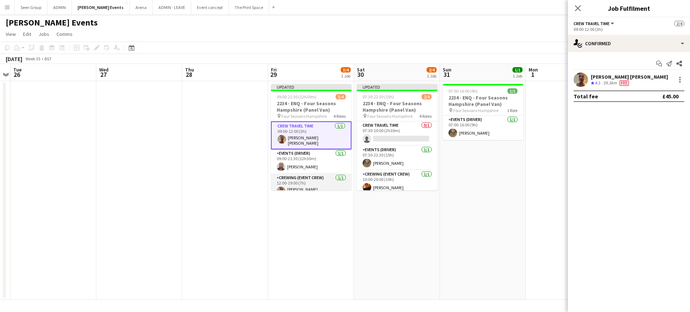
click at [309, 187] on app-card-role "Crewing (Event Crew) 1/1 12:00-19:00 (7h) Jason John Aspinall" at bounding box center [311, 187] width 80 height 27
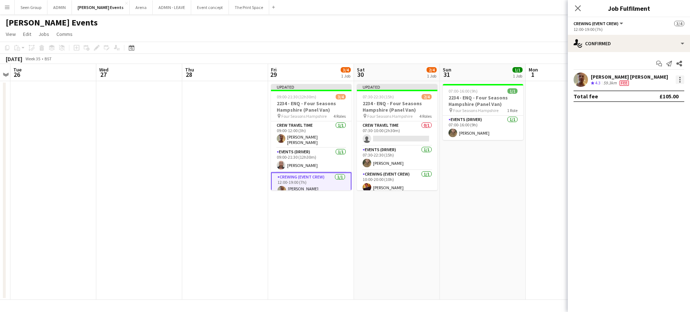
click at [681, 81] on div at bounding box center [679, 79] width 9 height 9
click at [646, 88] on button "Edit fee" at bounding box center [656, 92] width 56 height 17
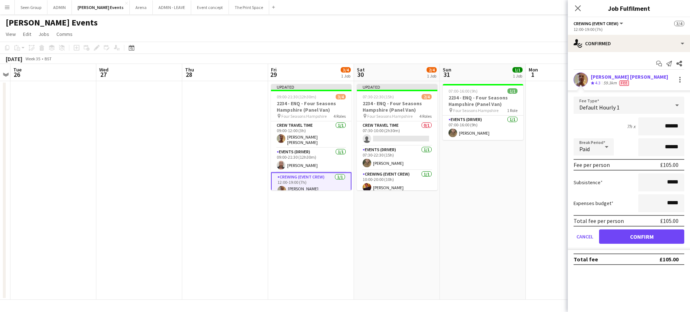
click button "Confirm" at bounding box center [641, 237] width 85 height 14
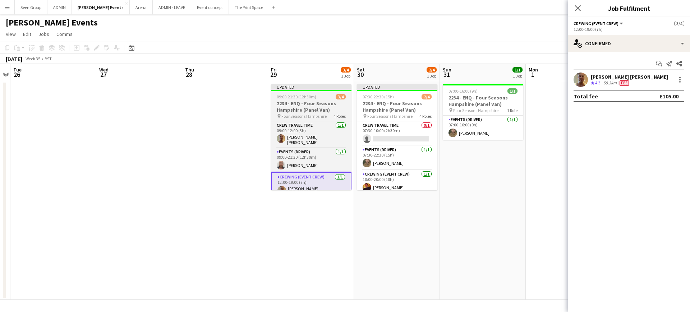
scroll to position [30, 0]
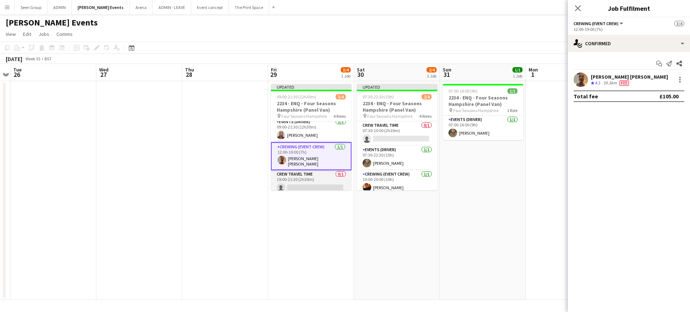
click at [324, 179] on app-card-role "Crew Travel Time 0/1 19:00-21:30 (2h30m) single-neutral-actions" at bounding box center [311, 182] width 80 height 24
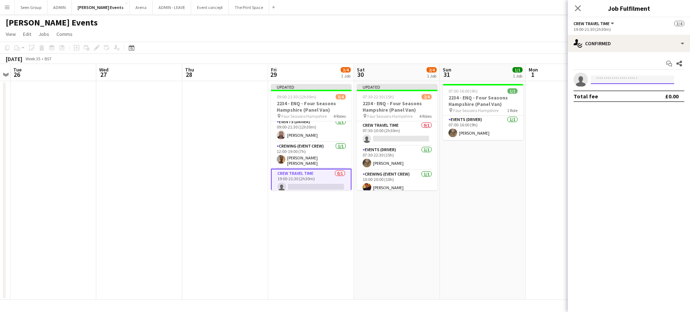
click at [629, 78] on input at bounding box center [632, 79] width 83 height 9
type input "*****"
click at [627, 99] on span "+447783634445" at bounding box center [632, 102] width 72 height 6
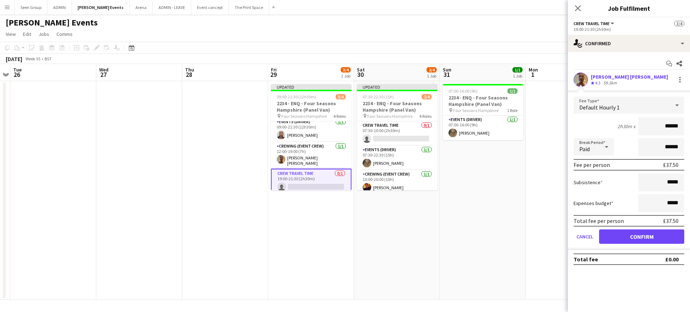
click button "Confirm" at bounding box center [641, 237] width 85 height 14
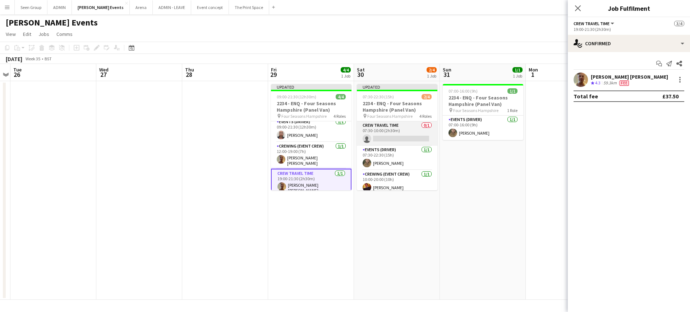
click at [410, 138] on app-card-role "Crew Travel Time 0/1 07:30-10:00 (2h30m) single-neutral-actions" at bounding box center [397, 133] width 80 height 24
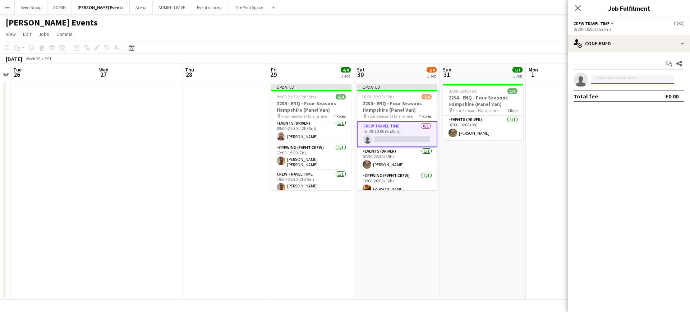
click at [628, 80] on input at bounding box center [632, 79] width 83 height 9
type input "****"
click at [628, 95] on span "samkermode@icloud.com" at bounding box center [632, 96] width 72 height 6
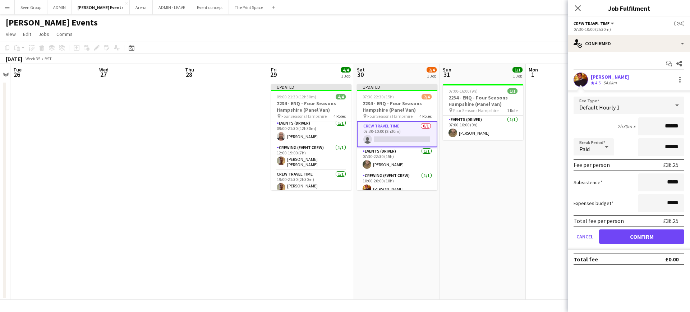
click button "Confirm" at bounding box center [641, 237] width 85 height 14
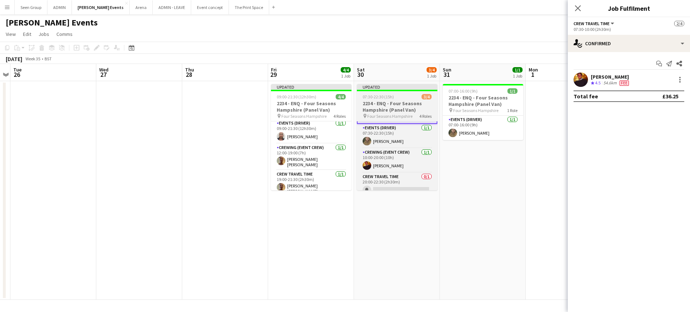
scroll to position [30, 0]
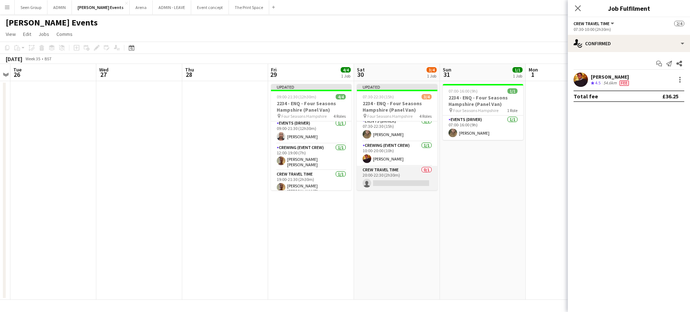
click at [394, 186] on app-card-role "Crew Travel Time 0/1 20:00-22:30 (2h30m) single-neutral-actions" at bounding box center [397, 178] width 80 height 24
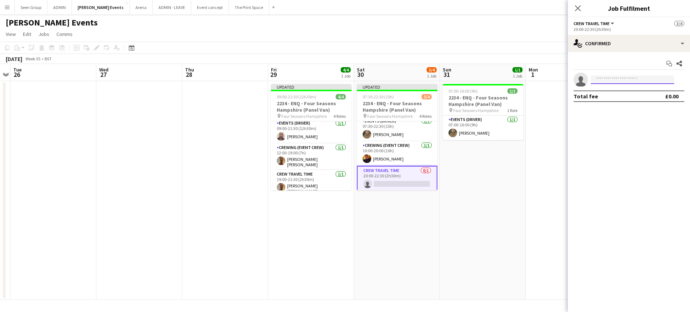
click at [631, 82] on input at bounding box center [632, 79] width 83 height 9
type input "****"
click at [628, 99] on span "+447599510934" at bounding box center [632, 102] width 72 height 6
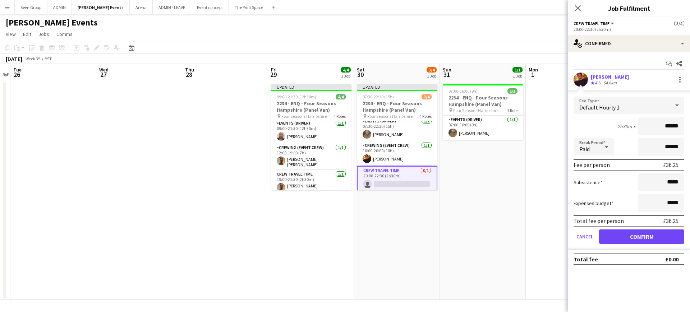
click button "Confirm" at bounding box center [641, 237] width 85 height 14
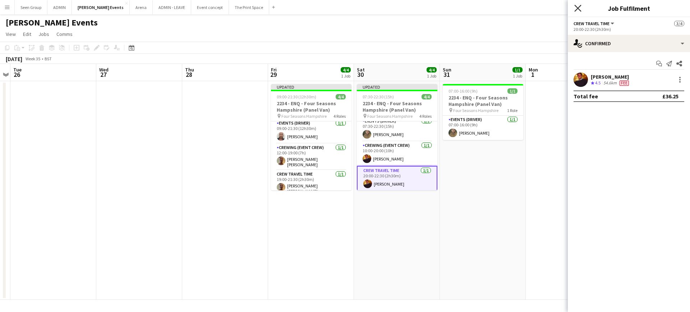
click at [578, 6] on icon "Close pop-in" at bounding box center [577, 8] width 7 height 7
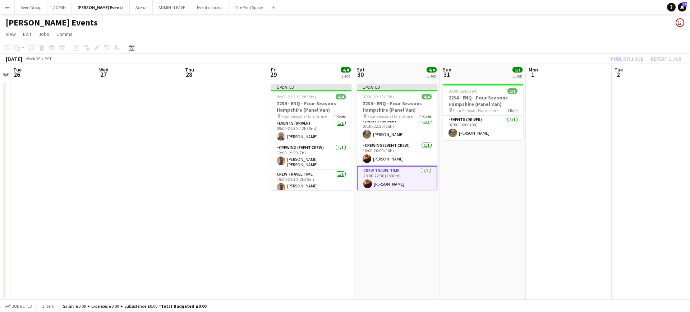
click at [556, 36] on app-page-menu "View Day view expanded Day view collapsed Month view Date picker Jump to today …" at bounding box center [345, 35] width 690 height 14
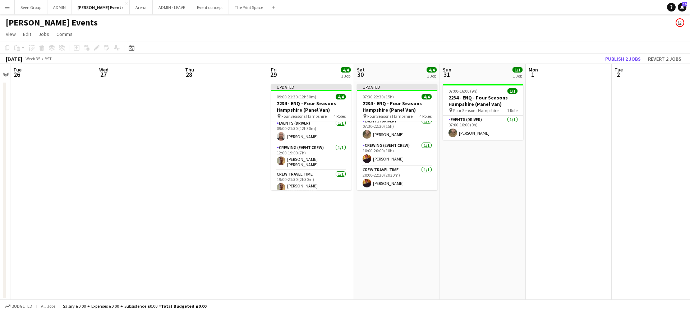
click at [604, 43] on app-toolbar "Copy Paste Paste Ctrl+V Paste with crew Ctrl+Shift+V Paste linked Job Delete Gr…" at bounding box center [345, 48] width 690 height 12
click at [617, 57] on button "Publish 2 jobs" at bounding box center [622, 58] width 41 height 9
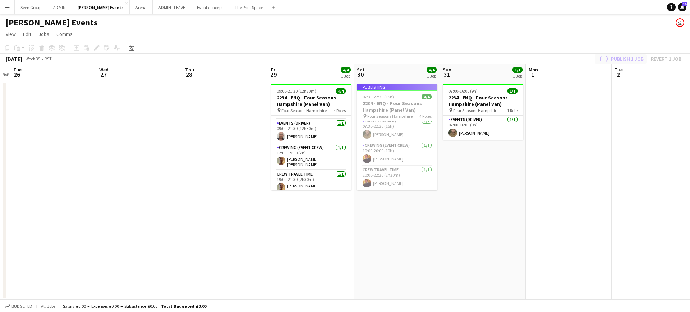
scroll to position [23, 0]
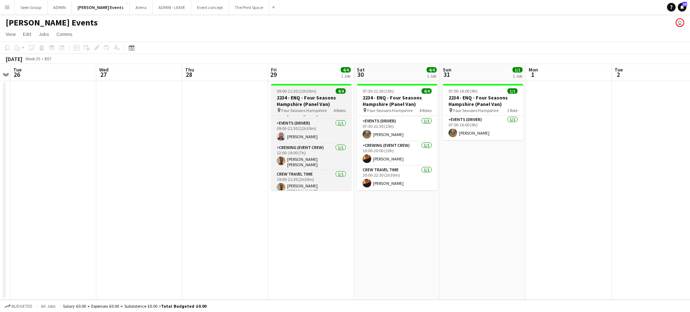
click at [304, 102] on h3 "2234 - ENQ - Four Seasons Hampshire (Panel Van)" at bounding box center [311, 100] width 80 height 13
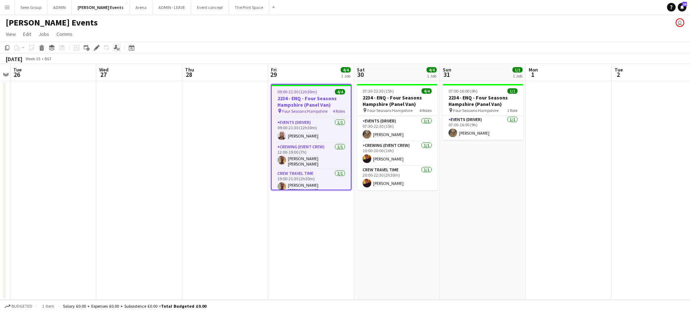
click at [117, 48] on icon at bounding box center [117, 49] width 1 height 3
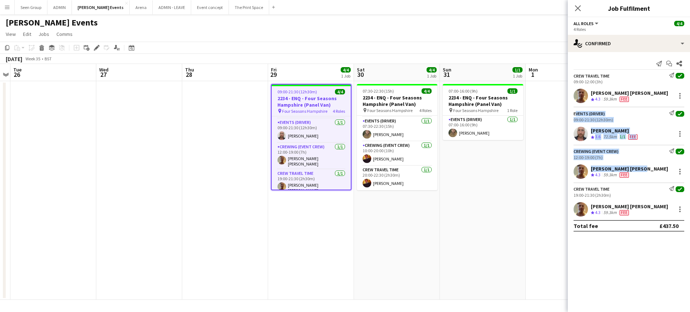
drag, startPoint x: 572, startPoint y: 115, endPoint x: 643, endPoint y: 168, distance: 89.1
click at [643, 168] on app-confirmed-crew "Crew Travel Time Send notification check 09:00-12:00 (3h) Jason John Aspinall C…" at bounding box center [629, 152] width 122 height 159
copy app-confirmed-crew "Events (Driver) Send notification check 09:00-21:30 (12h30m) Sandy Grierson Cre…"
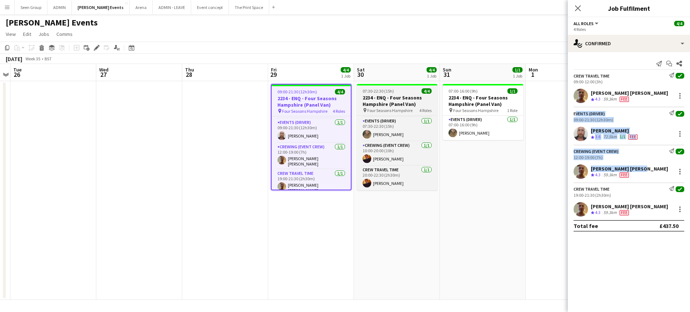
click at [383, 97] on h3 "2234 - ENQ - Four Seasons Hampshire (Panel Van)" at bounding box center [397, 100] width 80 height 13
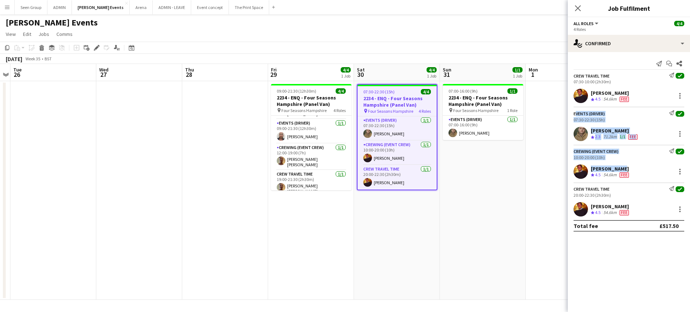
drag, startPoint x: 574, startPoint y: 114, endPoint x: 633, endPoint y: 164, distance: 77.2
click at [633, 164] on app-confirmed-crew "Crew Travel Time Send notification check 07:30-10:00 (2h30m) Sam Kermode Crew r…" at bounding box center [629, 152] width 122 height 159
copy app-confirmed-crew "Events (Driver) Send notification check 07:30-22:30 (15h) James Girard Crew rat…"
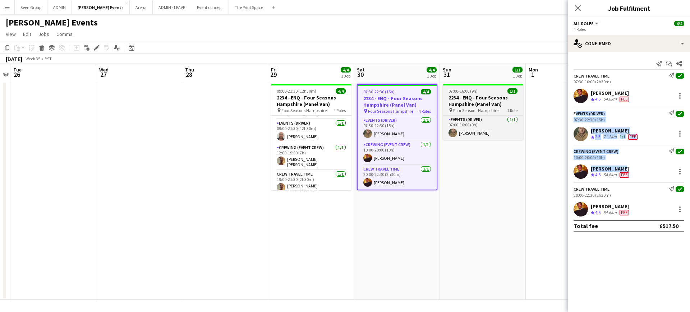
click at [484, 94] on app-job-card "07:00-16:00 (9h) 1/1 2234 - ENQ - Four Seasons Hampshire (Panel Van) pin Four S…" at bounding box center [483, 112] width 80 height 56
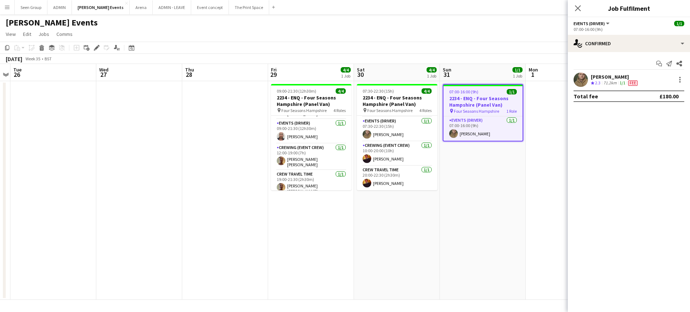
scroll to position [23, 0]
drag, startPoint x: 572, startPoint y: 23, endPoint x: 629, endPoint y: 75, distance: 77.6
click at [629, 75] on div "Events (Driver) All roles Events (Driver) 1/1 07:00-16:00 (9h) single-neutral-a…" at bounding box center [629, 164] width 122 height 295
copy div "Events (Driver) All roles Events (Driver) 1/1 07:00-16:00 (9h) single-neutral-a…"
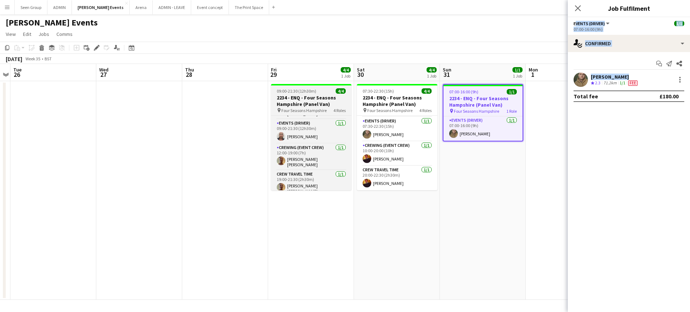
click at [312, 99] on h3 "2234 - ENQ - Four Seasons Hampshire (Panel Van)" at bounding box center [311, 100] width 80 height 13
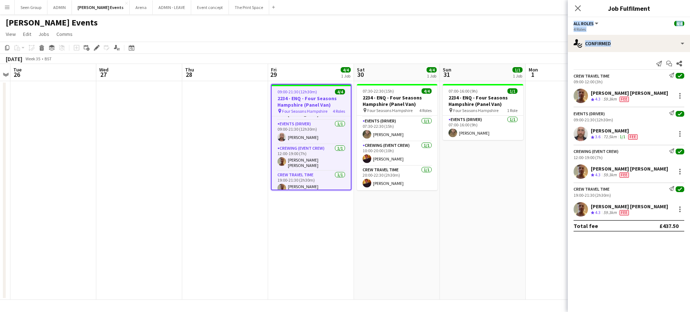
scroll to position [24, 0]
click at [96, 46] on icon "Edit" at bounding box center [97, 48] width 6 height 6
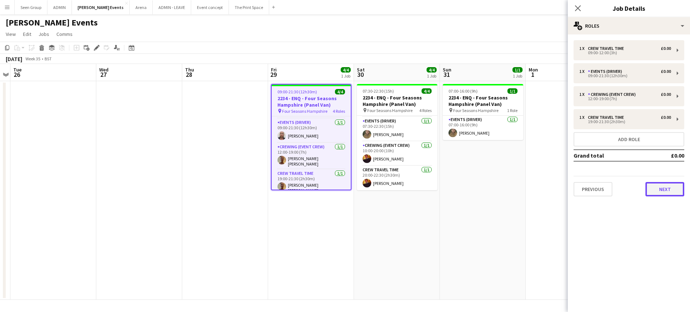
click at [655, 186] on button "Next" at bounding box center [664, 189] width 39 height 14
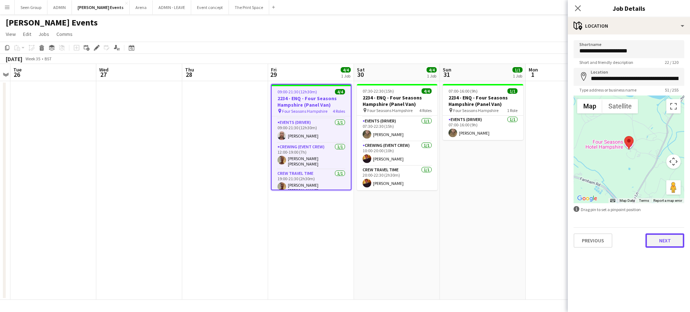
click at [665, 246] on button "Next" at bounding box center [664, 241] width 39 height 14
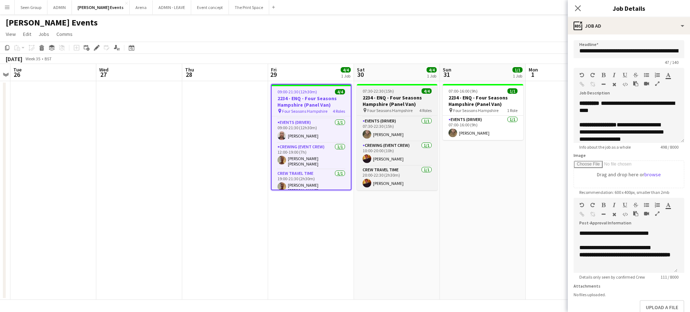
click at [397, 96] on h3 "2234 - ENQ - Four Seasons Hampshire (Panel Van)" at bounding box center [397, 100] width 80 height 13
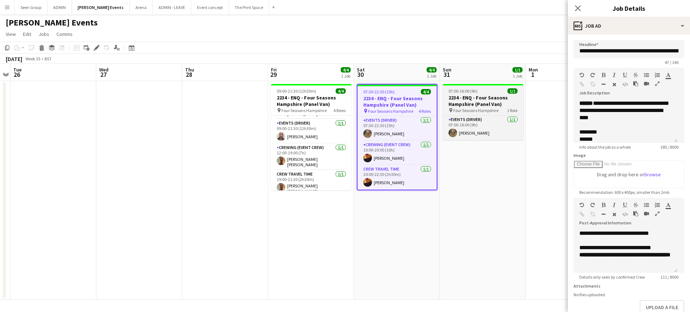
click at [472, 95] on h3 "2234 - ENQ - Four Seasons Hampshire (Panel Van)" at bounding box center [483, 100] width 80 height 13
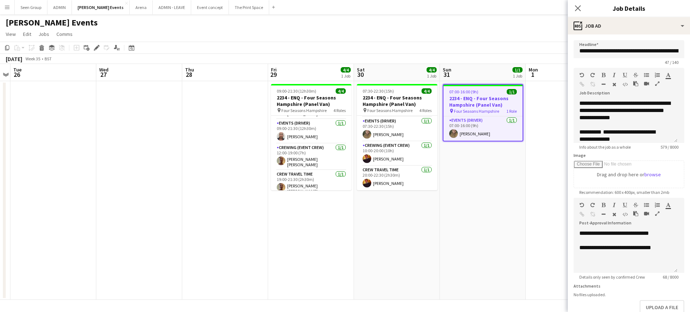
scroll to position [23, 0]
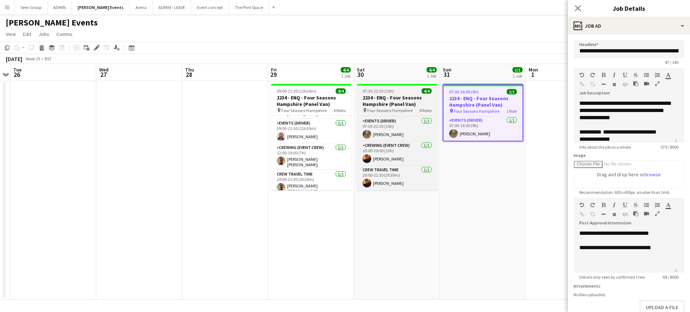
click at [398, 99] on h3 "2234 - ENQ - Four Seasons Hampshire (Panel Van)" at bounding box center [397, 100] width 80 height 13
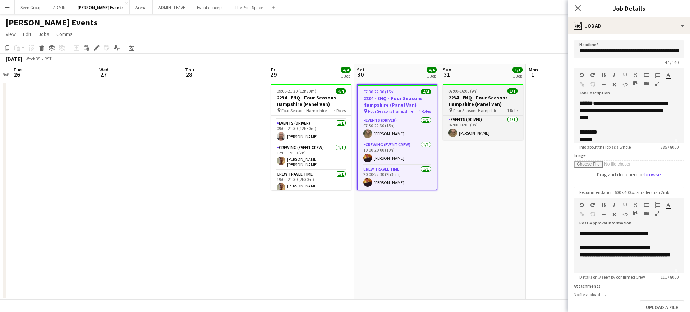
click at [464, 95] on h3 "2234 - ENQ - Four Seasons Hampshire (Panel Van)" at bounding box center [483, 100] width 80 height 13
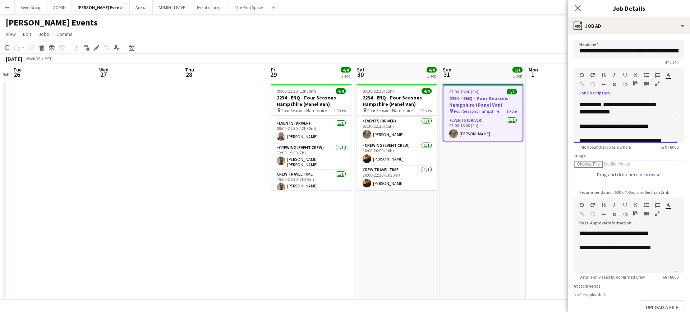
scroll to position [36, 0]
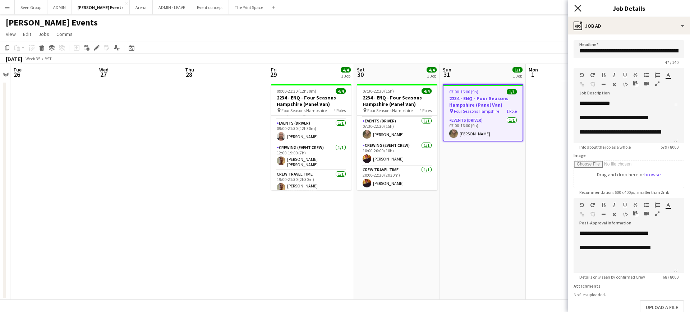
click at [575, 5] on icon at bounding box center [577, 8] width 7 height 7
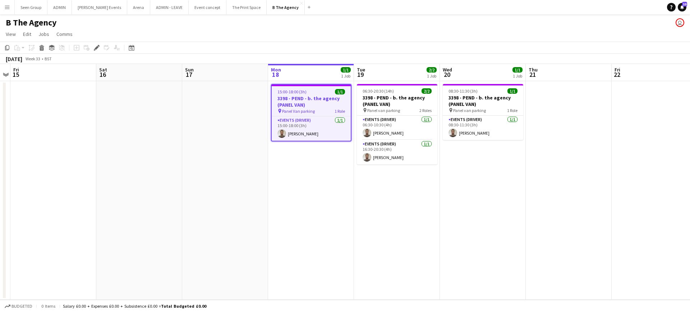
click at [300, 211] on app-date-cell "15:00-18:00 (3h) 1/1 3398 - PEND - b. the agency (PANEL VAN) pin Panel Van park…" at bounding box center [311, 190] width 86 height 219
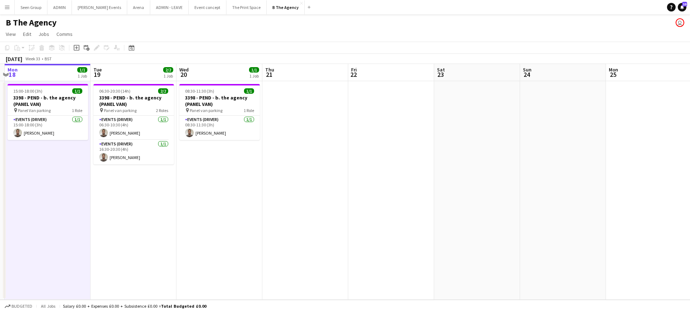
scroll to position [0, 219]
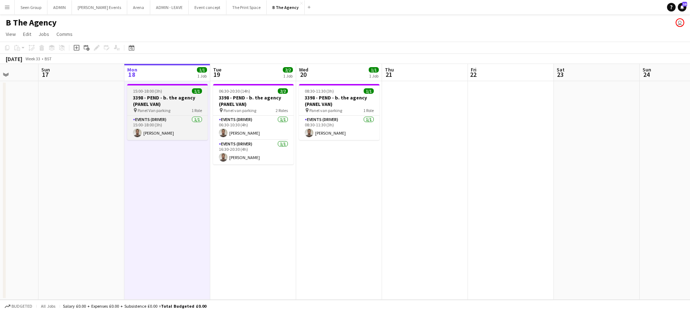
click at [172, 96] on h3 "3398 - PEND - b. the agency (PANEL VAN)" at bounding box center [167, 100] width 80 height 13
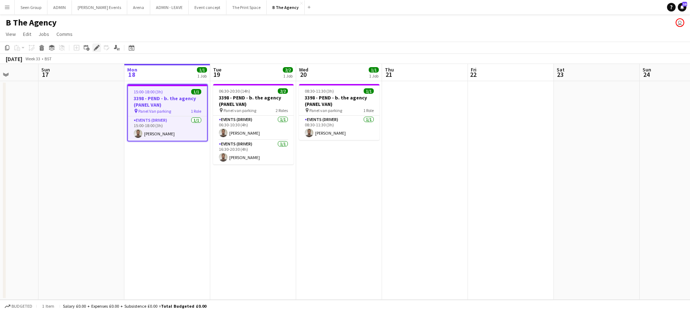
click at [94, 49] on icon "Edit" at bounding box center [97, 48] width 6 height 6
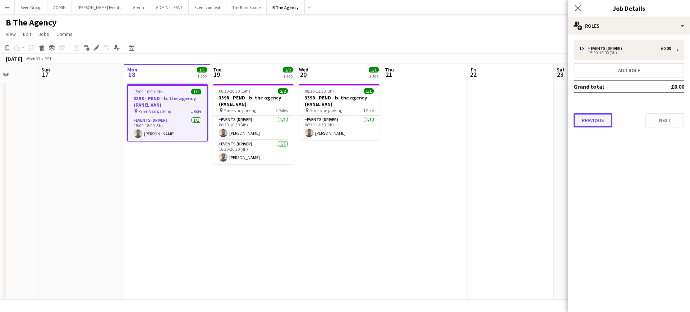
click at [600, 119] on button "Previous" at bounding box center [592, 120] width 39 height 14
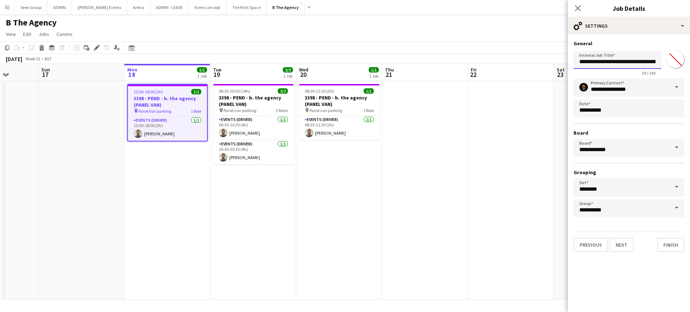
click at [606, 62] on input "**********" at bounding box center [617, 60] width 88 height 18
click at [578, 8] on icon at bounding box center [577, 8] width 7 height 7
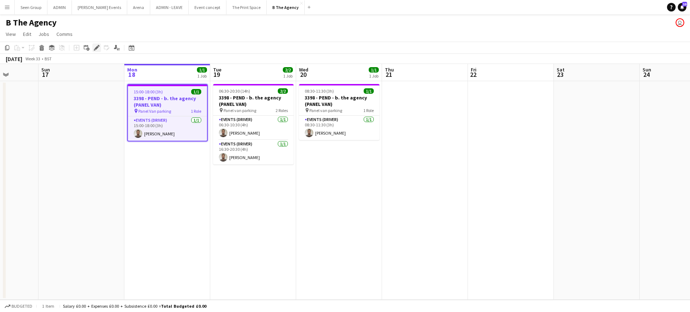
click at [94, 47] on icon "Edit" at bounding box center [97, 48] width 6 height 6
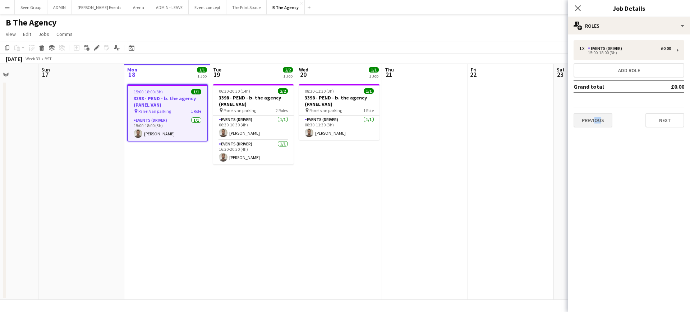
drag, startPoint x: 593, startPoint y: 112, endPoint x: 598, endPoint y: 120, distance: 9.3
click at [598, 120] on div "Previous Next" at bounding box center [628, 117] width 111 height 20
click at [598, 120] on button "Previous" at bounding box center [592, 120] width 39 height 14
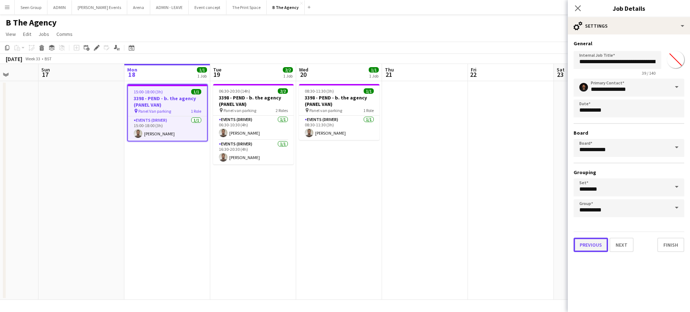
click at [590, 242] on button "Previous" at bounding box center [590, 245] width 34 height 14
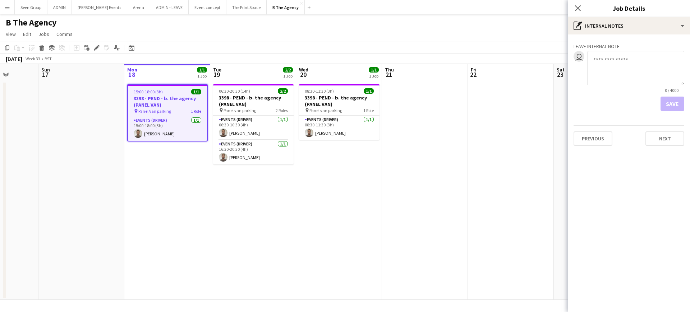
click at [629, 69] on textarea at bounding box center [635, 68] width 97 height 34
paste textarea "**********"
type textarea "**********"
click at [671, 105] on button "Save" at bounding box center [672, 104] width 24 height 14
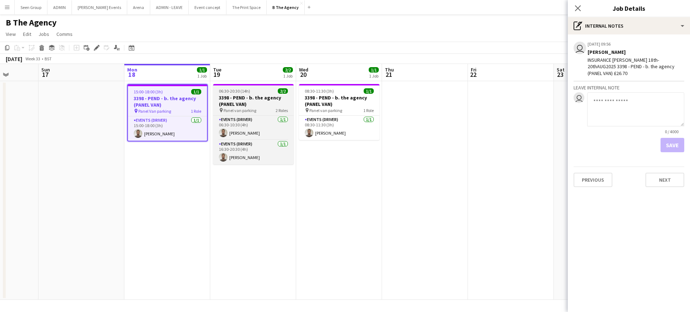
click at [239, 94] on h3 "3398 - PEND - b. the agency (PANEL VAN)" at bounding box center [253, 100] width 80 height 13
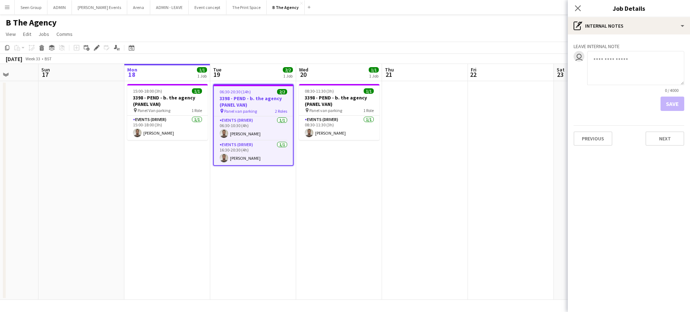
click at [625, 77] on textarea at bounding box center [635, 68] width 97 height 34
paste textarea "**********"
type textarea "**********"
click at [672, 102] on button "Save" at bounding box center [672, 104] width 24 height 14
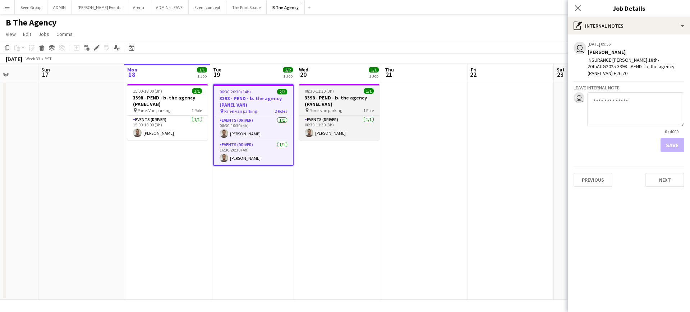
click at [341, 96] on h3 "3398 - PEND - b. the agency (PANEL VAN)" at bounding box center [339, 100] width 80 height 13
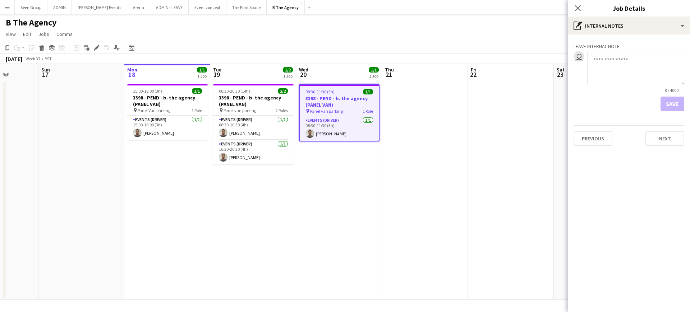
click at [645, 80] on textarea at bounding box center [635, 68] width 97 height 34
paste textarea "**********"
type textarea "**********"
click at [670, 105] on button "Save" at bounding box center [672, 104] width 24 height 14
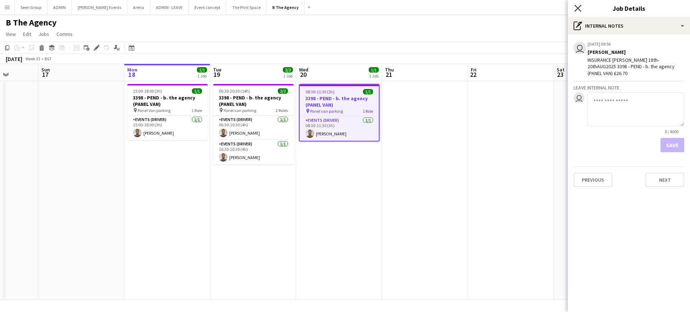
click at [578, 6] on icon "Close pop-in" at bounding box center [577, 8] width 7 height 7
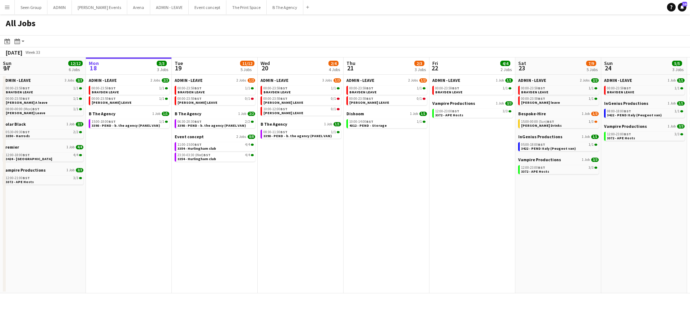
click at [3, 10] on button "Menu" at bounding box center [7, 7] width 14 height 14
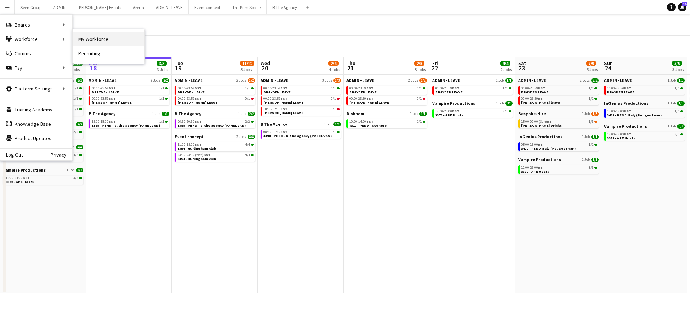
click at [83, 41] on link "My Workforce" at bounding box center [109, 39] width 72 height 14
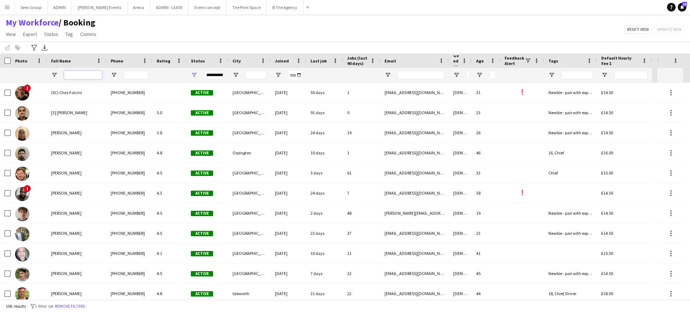
click at [90, 73] on input "Full Name Filter Input" at bounding box center [83, 75] width 38 height 9
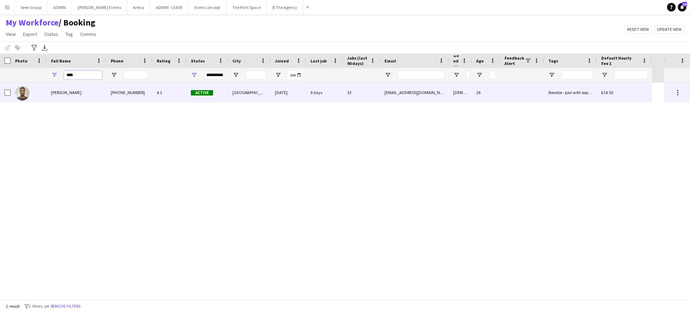
type input "****"
click at [88, 99] on div "Jordan Dunkley" at bounding box center [77, 93] width 60 height 20
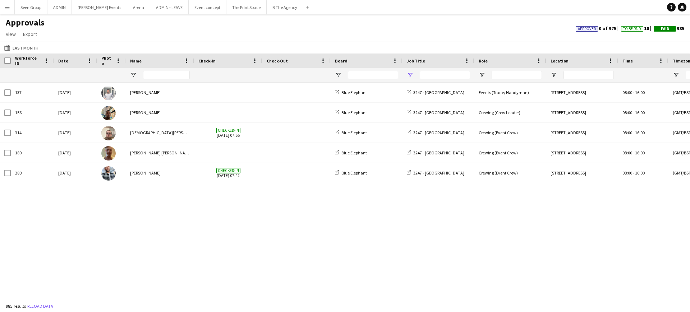
type input "****"
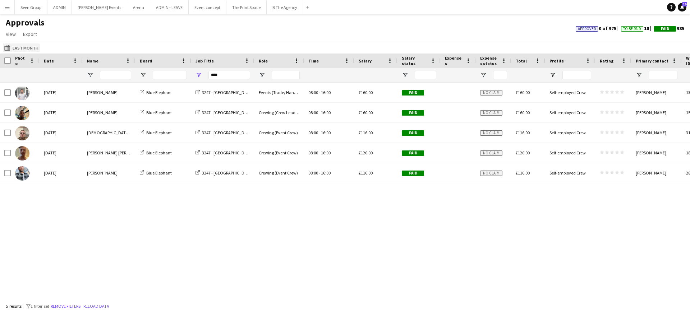
click at [28, 45] on button "Last Month Last Month" at bounding box center [21, 47] width 37 height 9
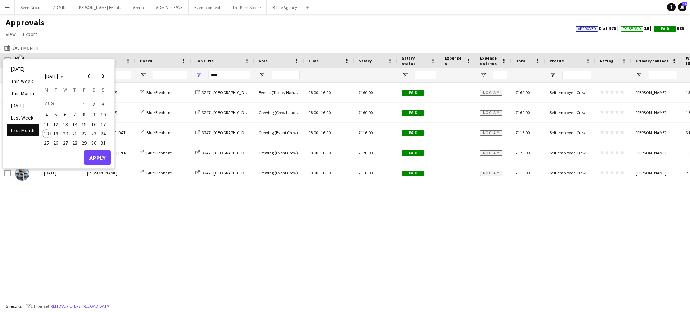
click at [47, 126] on span "11" at bounding box center [46, 124] width 9 height 9
click at [105, 124] on span "17" at bounding box center [103, 124] width 9 height 9
click at [100, 158] on button "Apply" at bounding box center [97, 158] width 27 height 14
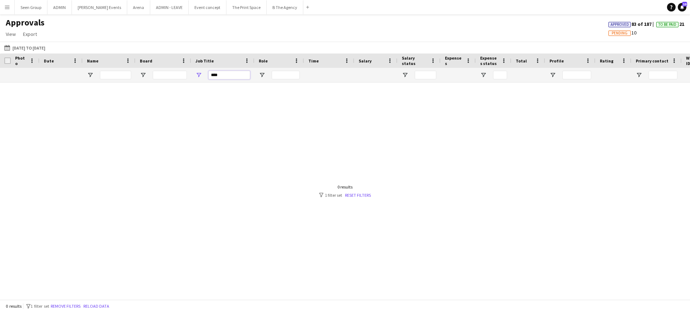
click at [224, 71] on input "****" at bounding box center [229, 75] width 42 height 9
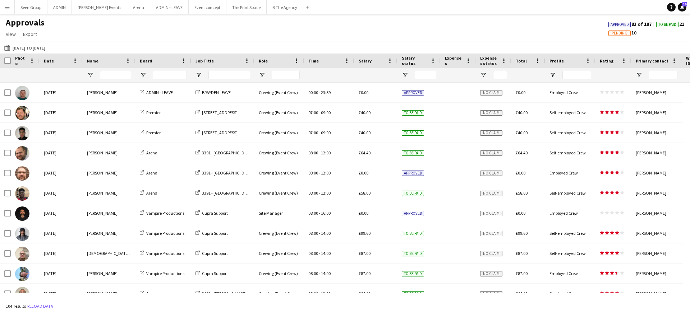
click at [139, 77] on div at bounding box center [163, 75] width 56 height 14
click at [142, 73] on span "Open Filter Menu" at bounding box center [143, 75] width 6 height 6
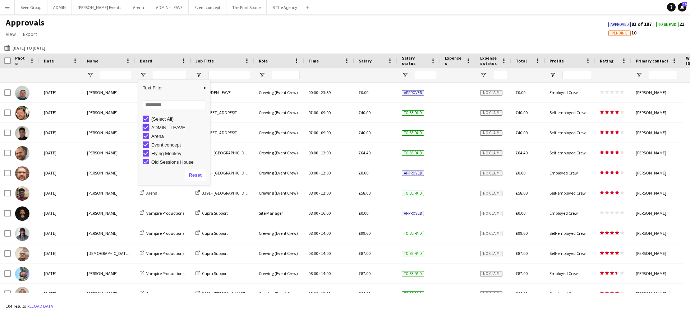
type input "**********"
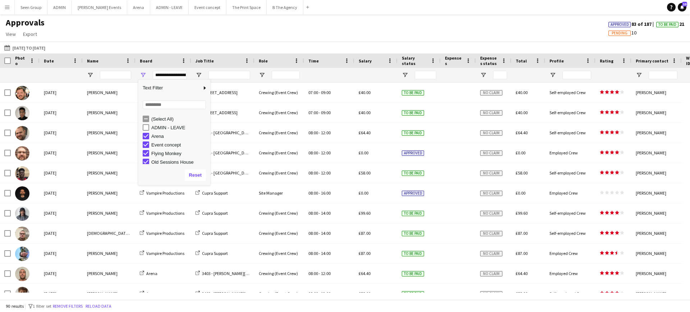
click at [208, 135] on div "Column Filter" at bounding box center [209, 133] width 2 height 102
click at [231, 75] on input "Job Title Filter Input" at bounding box center [229, 75] width 42 height 9
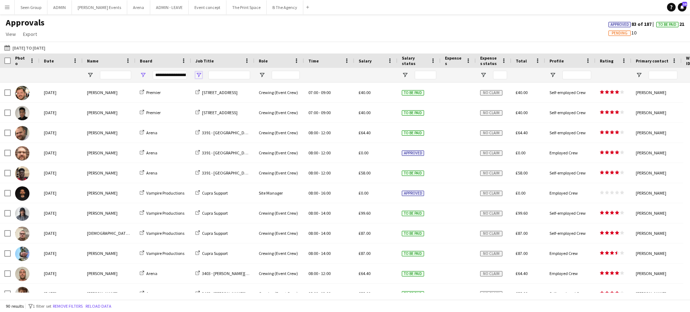
click at [198, 77] on span "Open Filter Menu" at bounding box center [198, 75] width 6 height 6
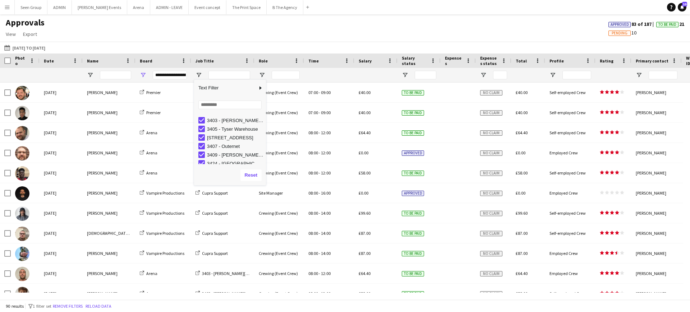
scroll to position [114, 0]
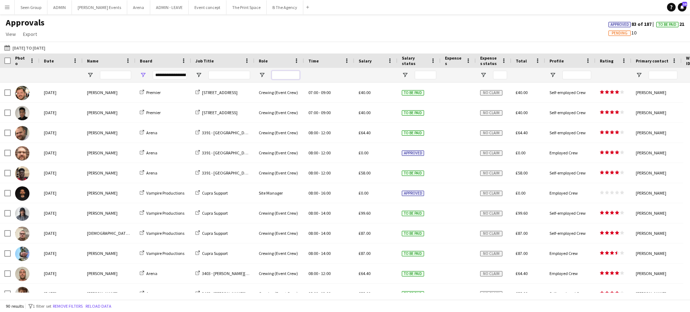
click at [283, 73] on input "Role Filter Input" at bounding box center [286, 75] width 28 height 9
click at [264, 74] on span "Open Filter Menu" at bounding box center [262, 75] width 6 height 6
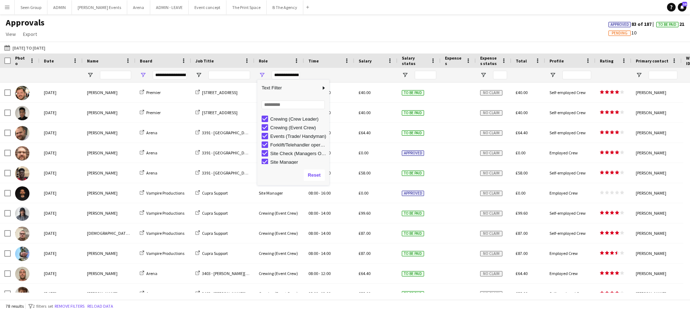
scroll to position [19, 0]
type input "**********"
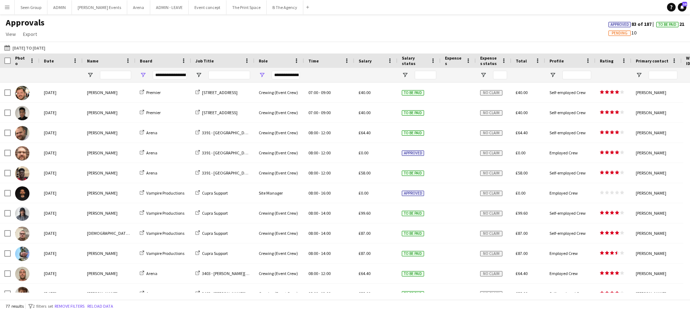
click at [342, 45] on div "Last Month 11-08-2025 to 17-08-2025 Today This Week This Month Yesterday Last W…" at bounding box center [345, 48] width 690 height 12
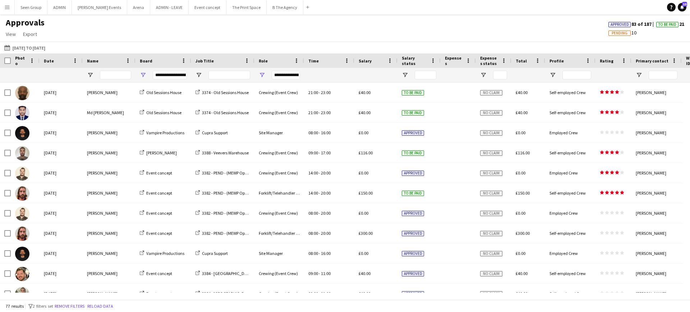
scroll to position [431, 0]
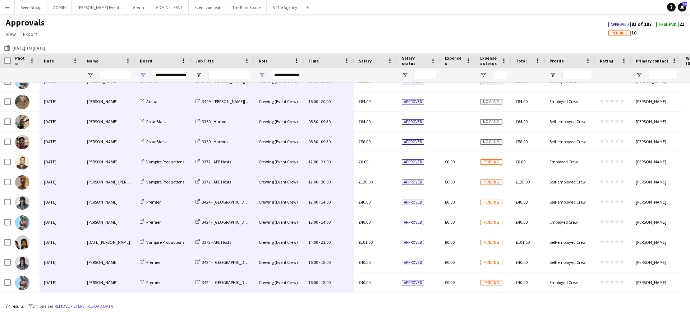
drag, startPoint x: 60, startPoint y: 93, endPoint x: 324, endPoint y: 284, distance: 326.3
click at [291, 75] on div "**********" at bounding box center [286, 75] width 28 height 9
click at [41, 48] on button "Last Month 11-08-2025 to 17-08-2025" at bounding box center [25, 47] width 44 height 9
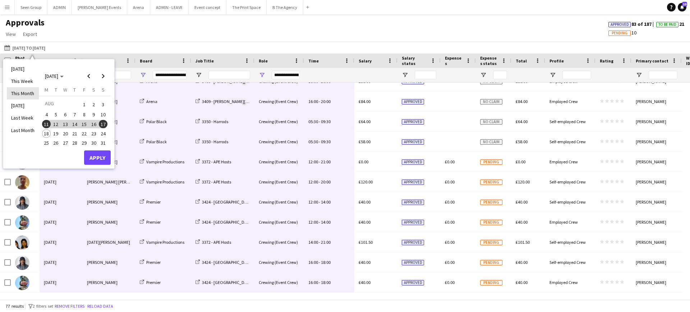
click at [20, 94] on li "This Month" at bounding box center [23, 93] width 32 height 12
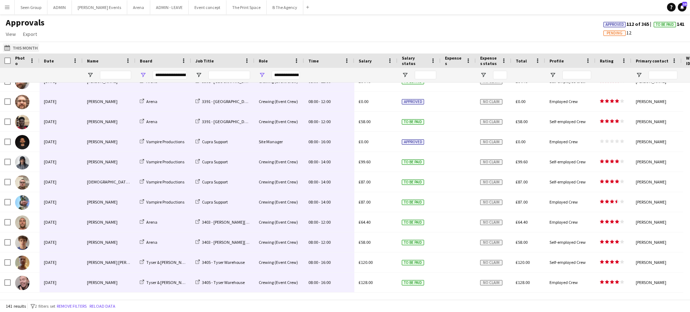
click at [21, 48] on button "Last Month This Month" at bounding box center [21, 47] width 36 height 9
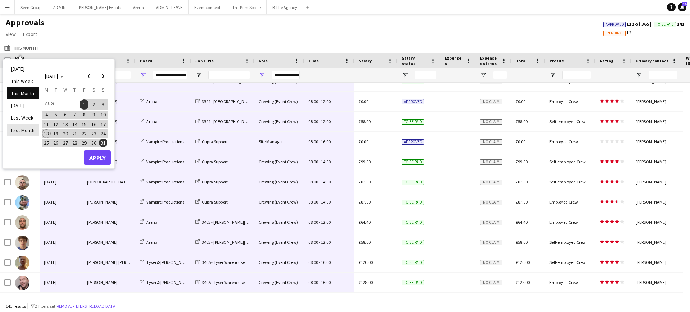
click at [23, 131] on li "Last Month" at bounding box center [23, 130] width 32 height 12
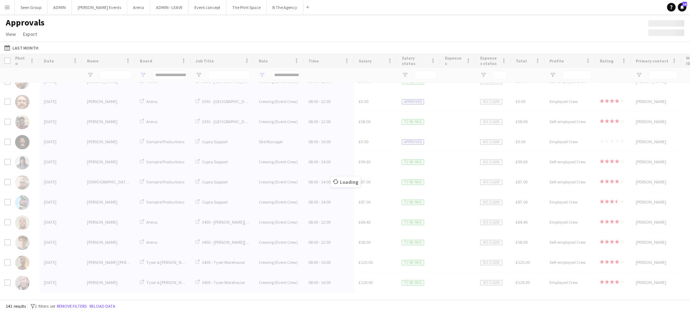
type input "**********"
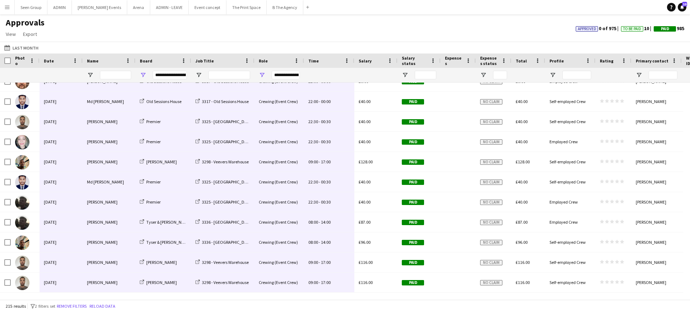
click at [219, 38] on div "Approvals View Customise view Customise filters Reset Filters Reset View Reset …" at bounding box center [345, 29] width 690 height 24
click at [224, 69] on div at bounding box center [229, 75] width 42 height 14
click at [228, 77] on input "Job Title Filter Input" at bounding box center [229, 75] width 42 height 9
type input "****"
type input "***"
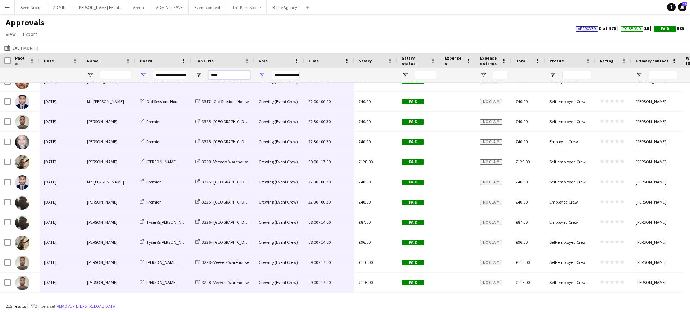
type input "***"
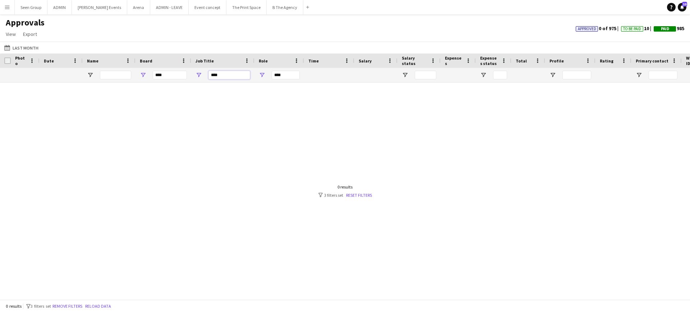
scroll to position [0, 0]
type input "****"
click at [360, 195] on link "Reset filters" at bounding box center [359, 195] width 26 height 5
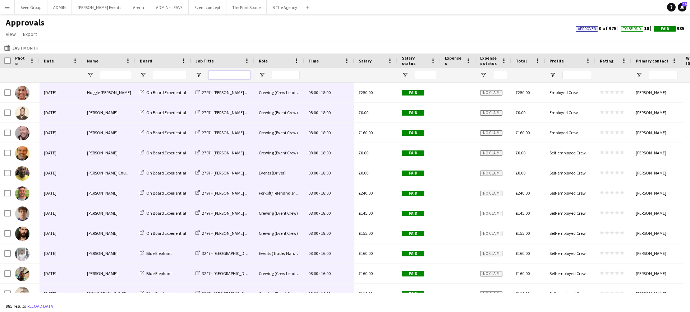
click at [219, 73] on input "Job Title Filter Input" at bounding box center [229, 75] width 42 height 9
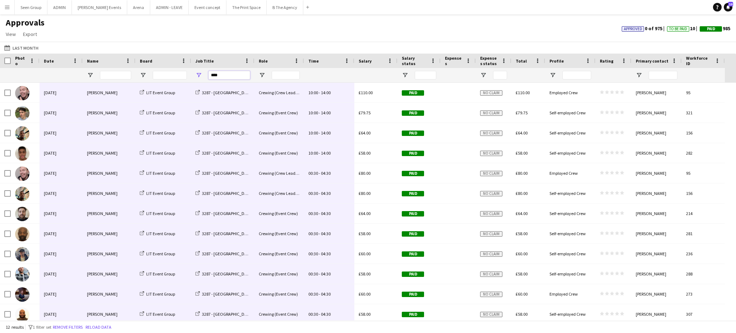
type input "****"
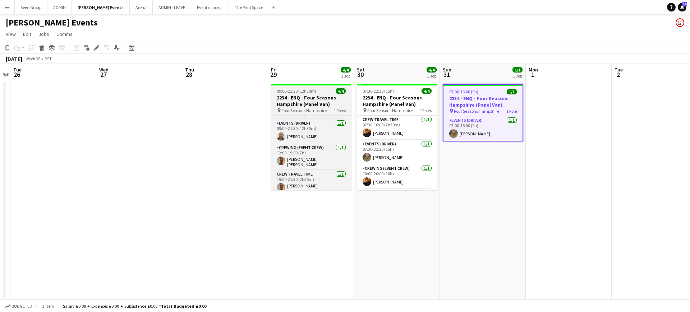
scroll to position [23, 0]
click at [313, 99] on h3 "2234 - ENQ - Four Seasons Hampshire (Panel Van)" at bounding box center [311, 100] width 80 height 13
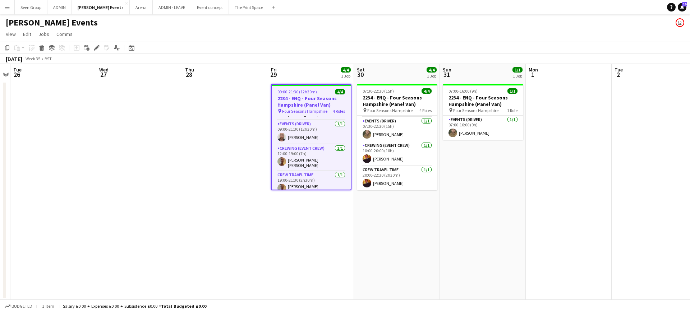
scroll to position [24, 0]
